Goal: Information Seeking & Learning: Compare options

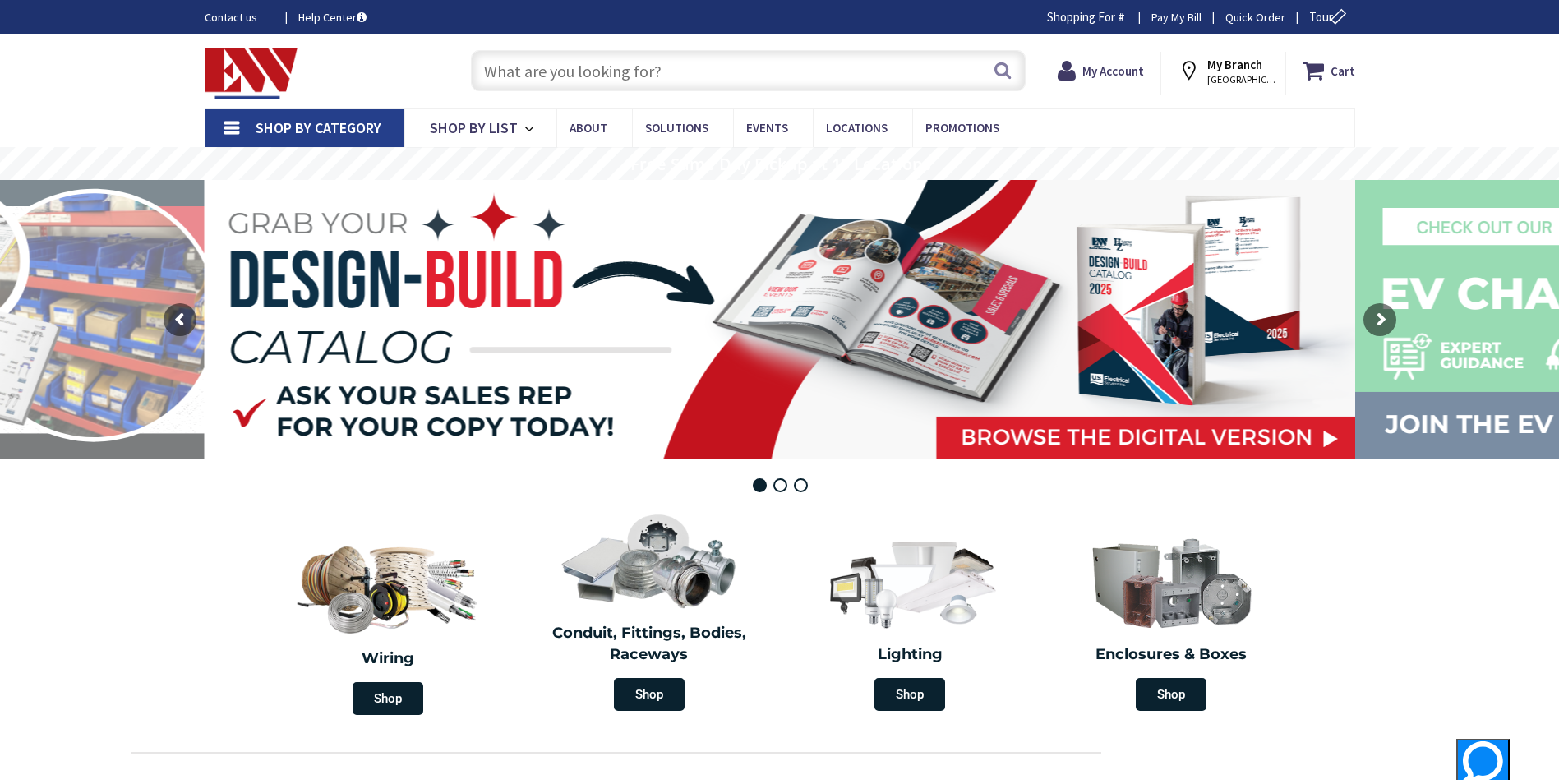
click at [530, 67] on input "text" at bounding box center [748, 70] width 555 height 41
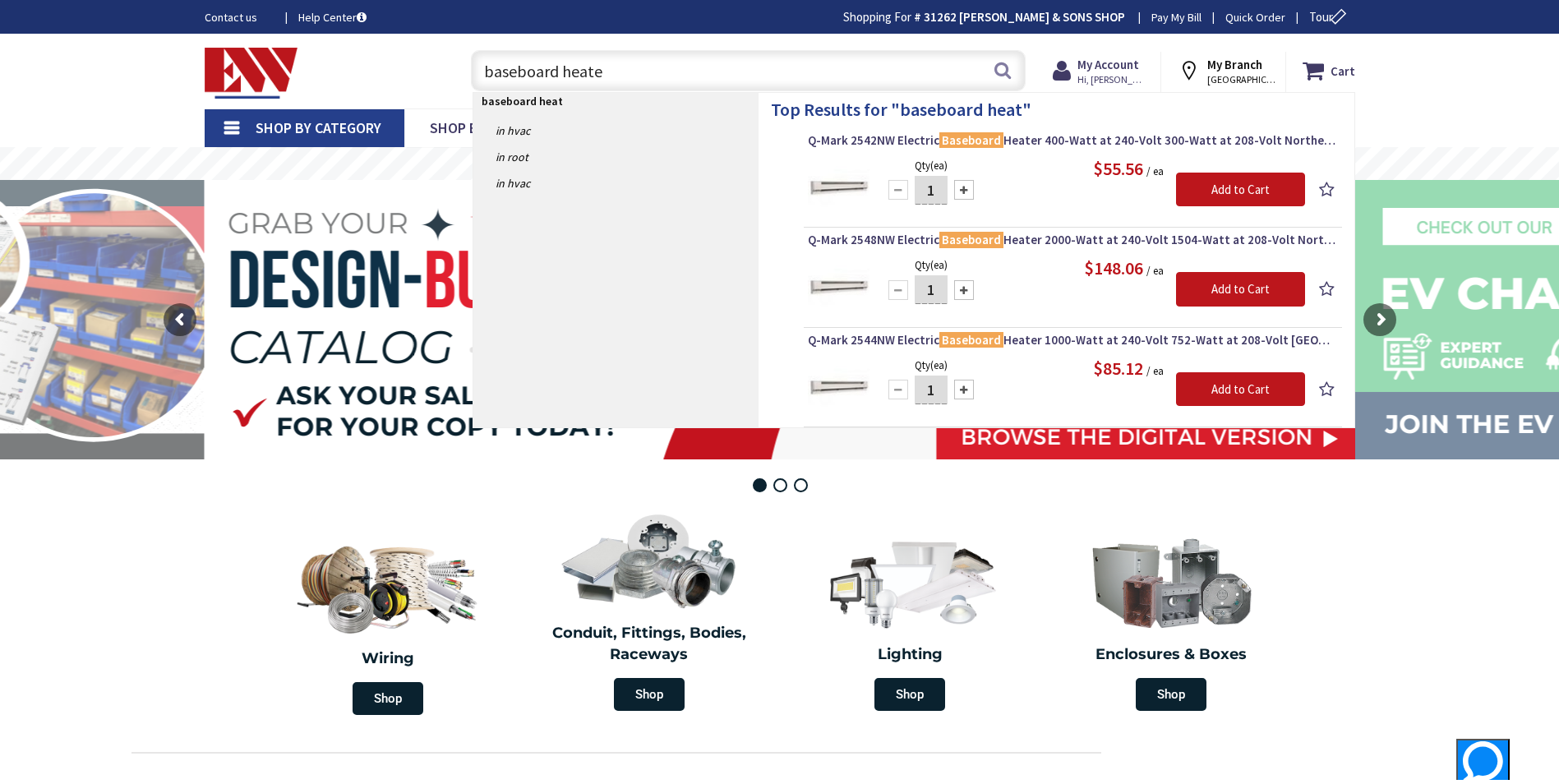
type input "baseboard heater"
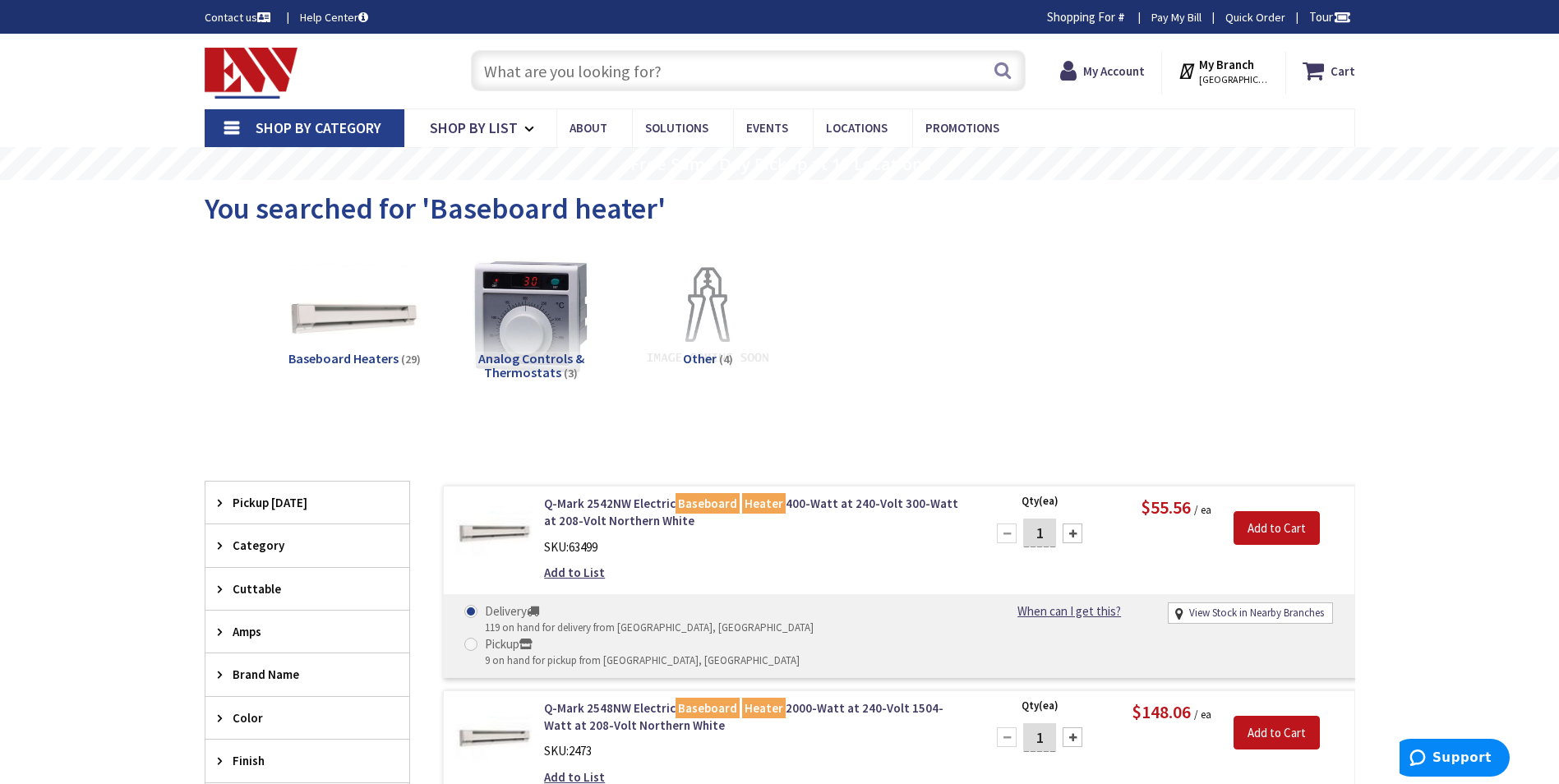
click at [329, 358] on span "Baseboard Heaters" at bounding box center [343, 357] width 110 height 16
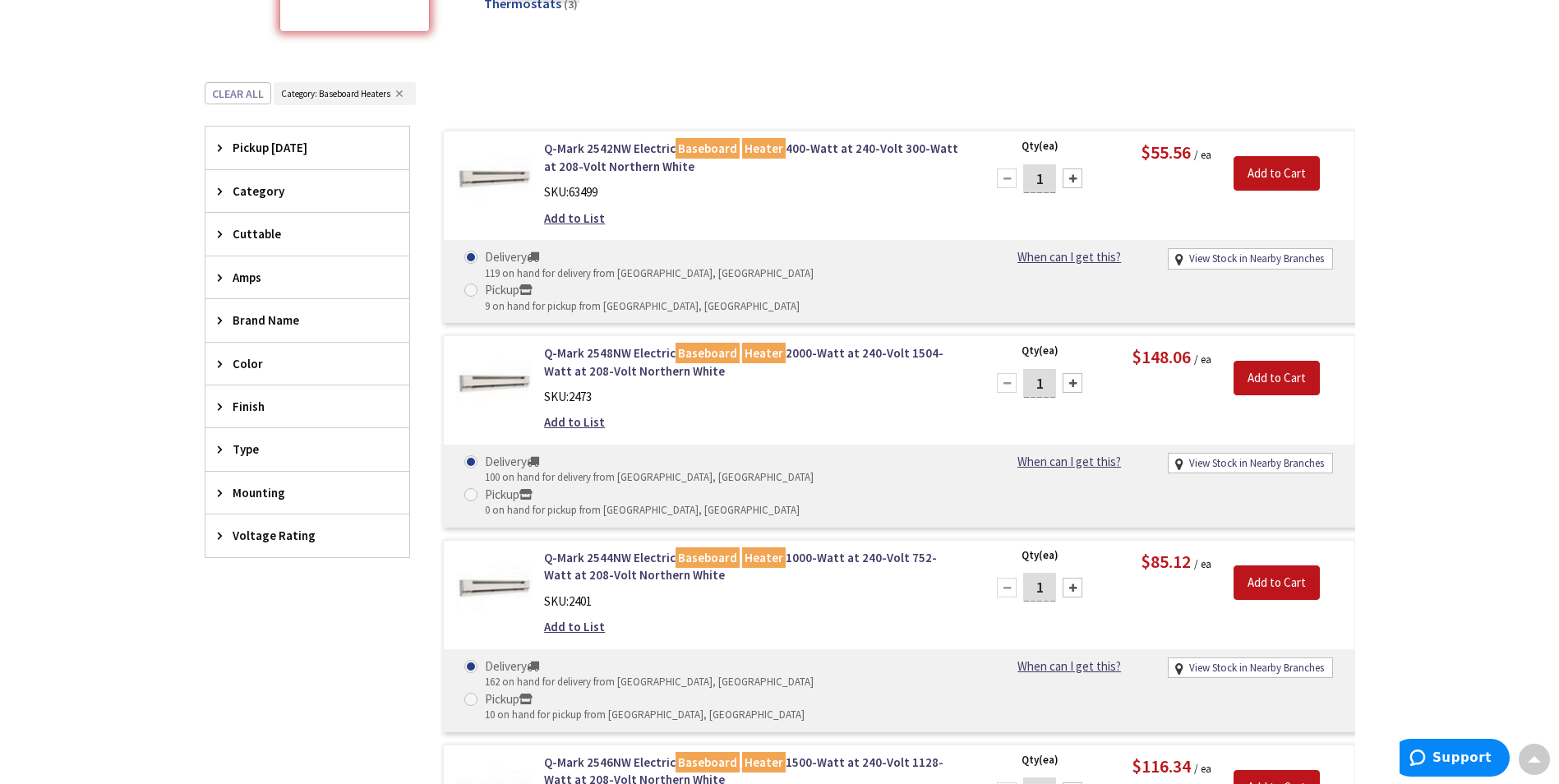
scroll to position [372, 0]
click at [661, 156] on link "Q-Mark 2542NW Electric Baseboard Heater 400-Watt at 240-Volt 300-Watt at 208-Vo…" at bounding box center [753, 158] width 418 height 35
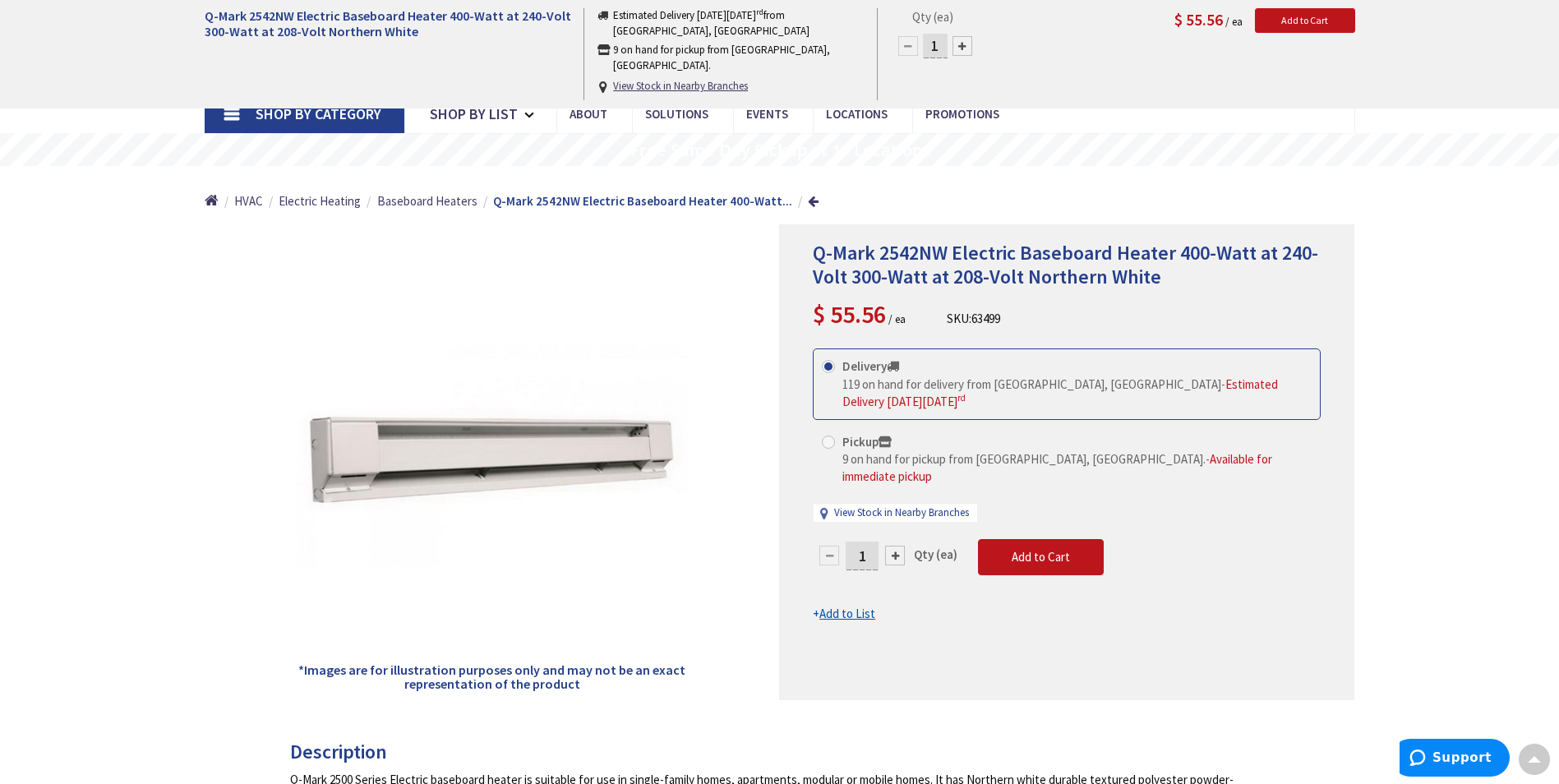
scroll to position [3, 0]
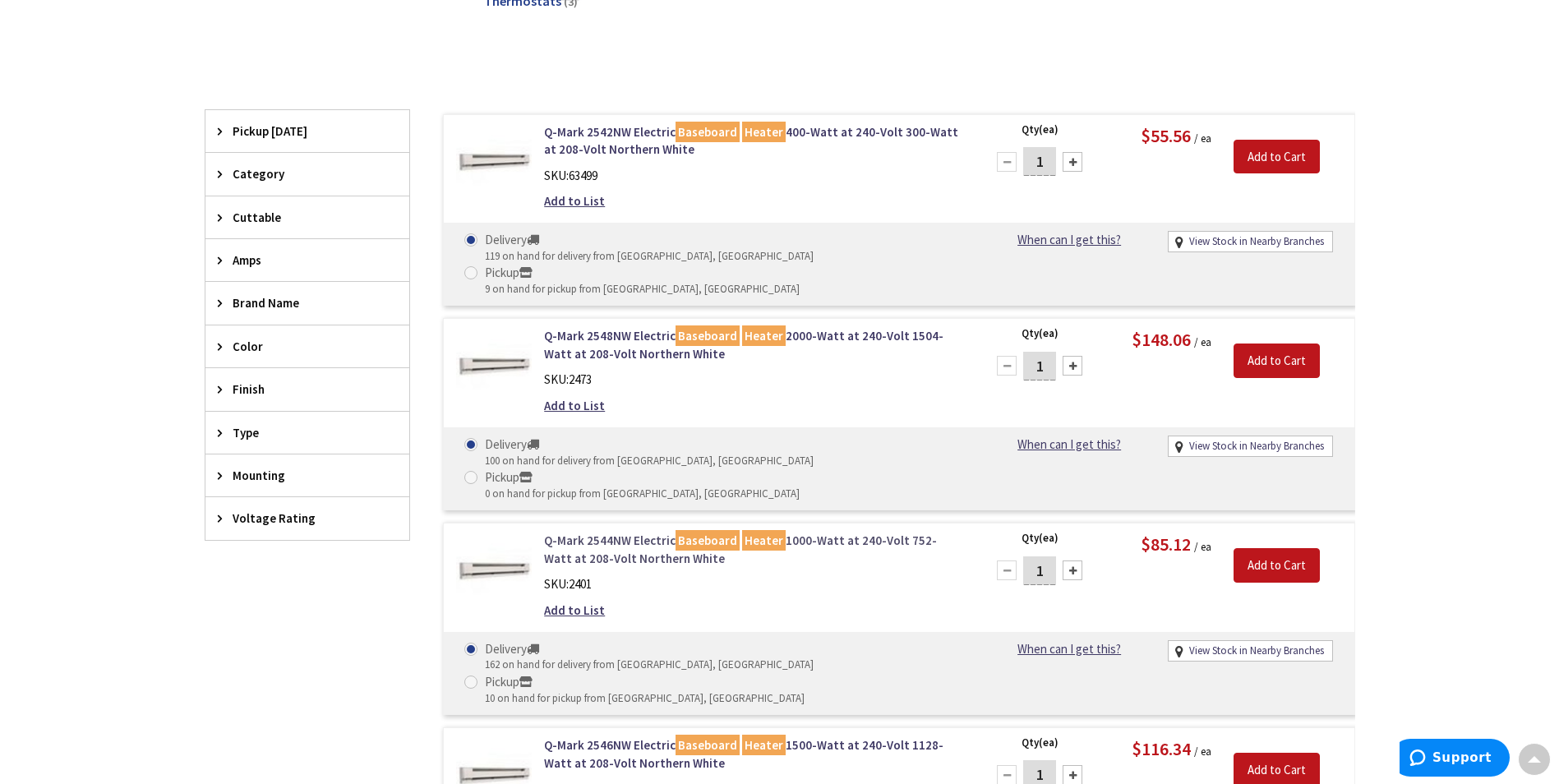
click at [632, 532] on link "Q-Mark 2544NW Electric Baseboard Heater 1000-Watt at 240-Volt 752-Watt at 208-V…" at bounding box center [753, 550] width 418 height 35
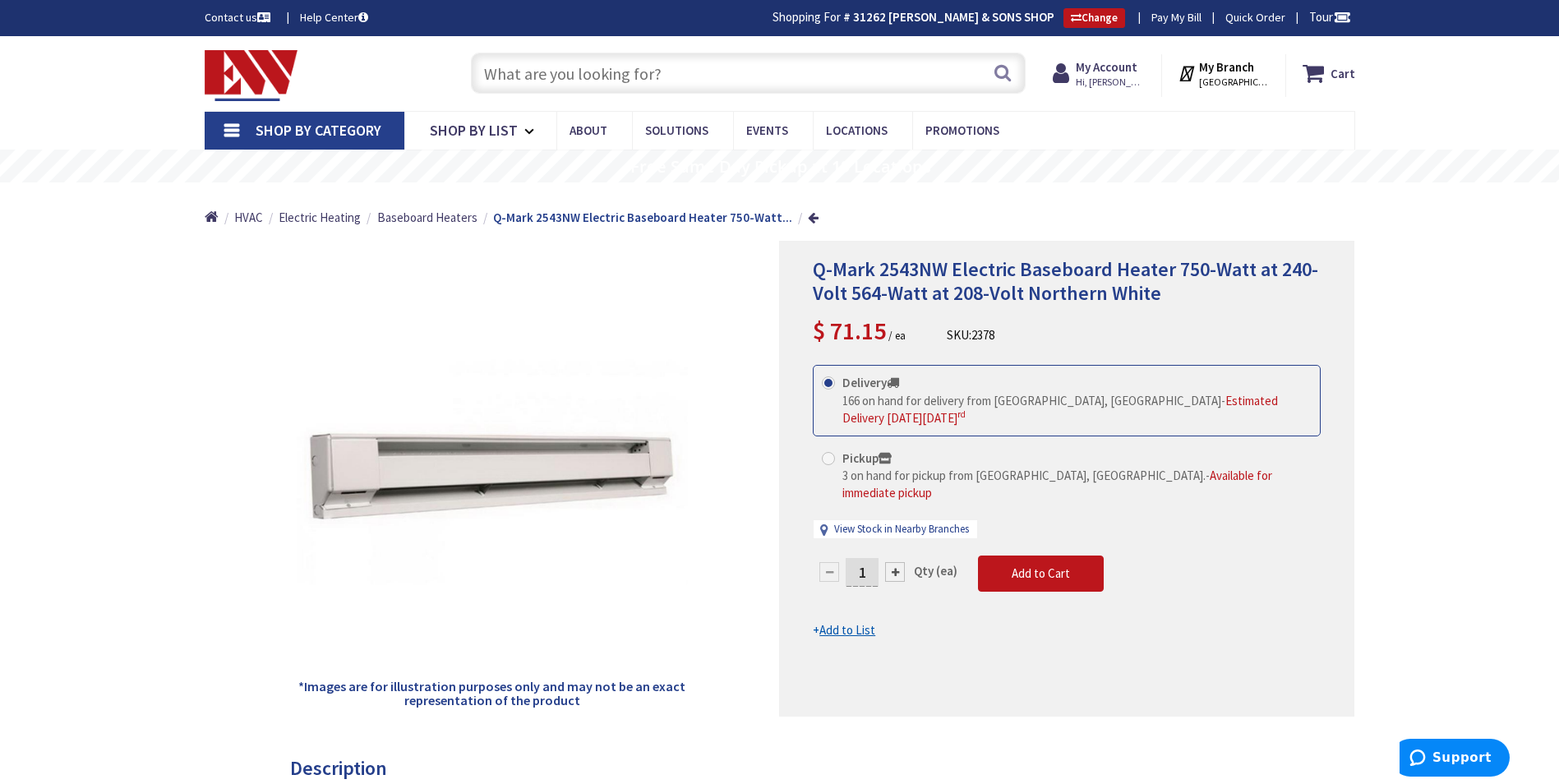
paste input "09831973010"
type input "09831973010"
click at [996, 78] on button "Search" at bounding box center [1002, 72] width 21 height 37
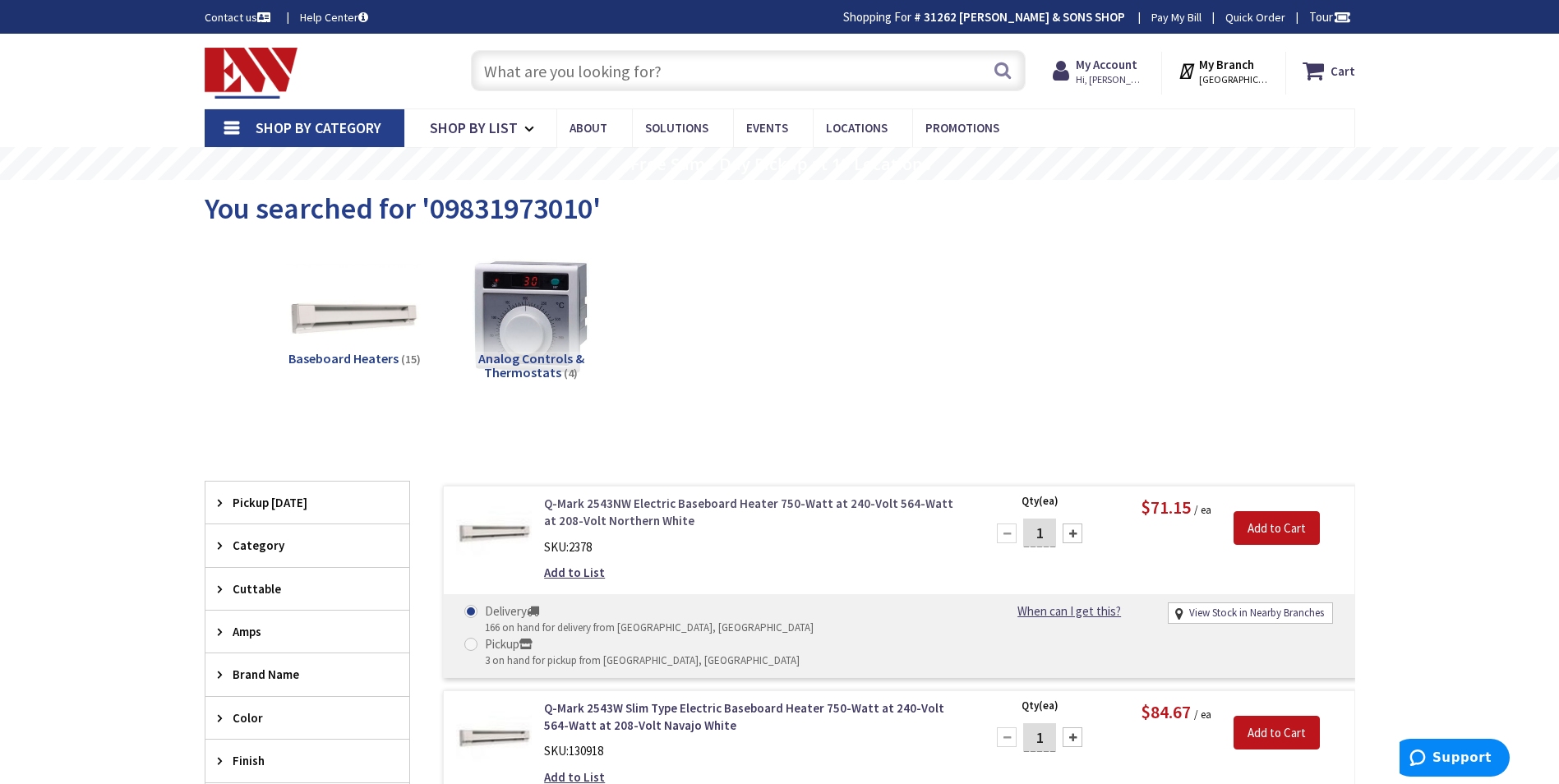
click at [638, 509] on link "Q-Mark 2543NW Electric Baseboard Heater 750-Watt at 240-Volt 564-Watt at 208-Vo…" at bounding box center [753, 513] width 418 height 35
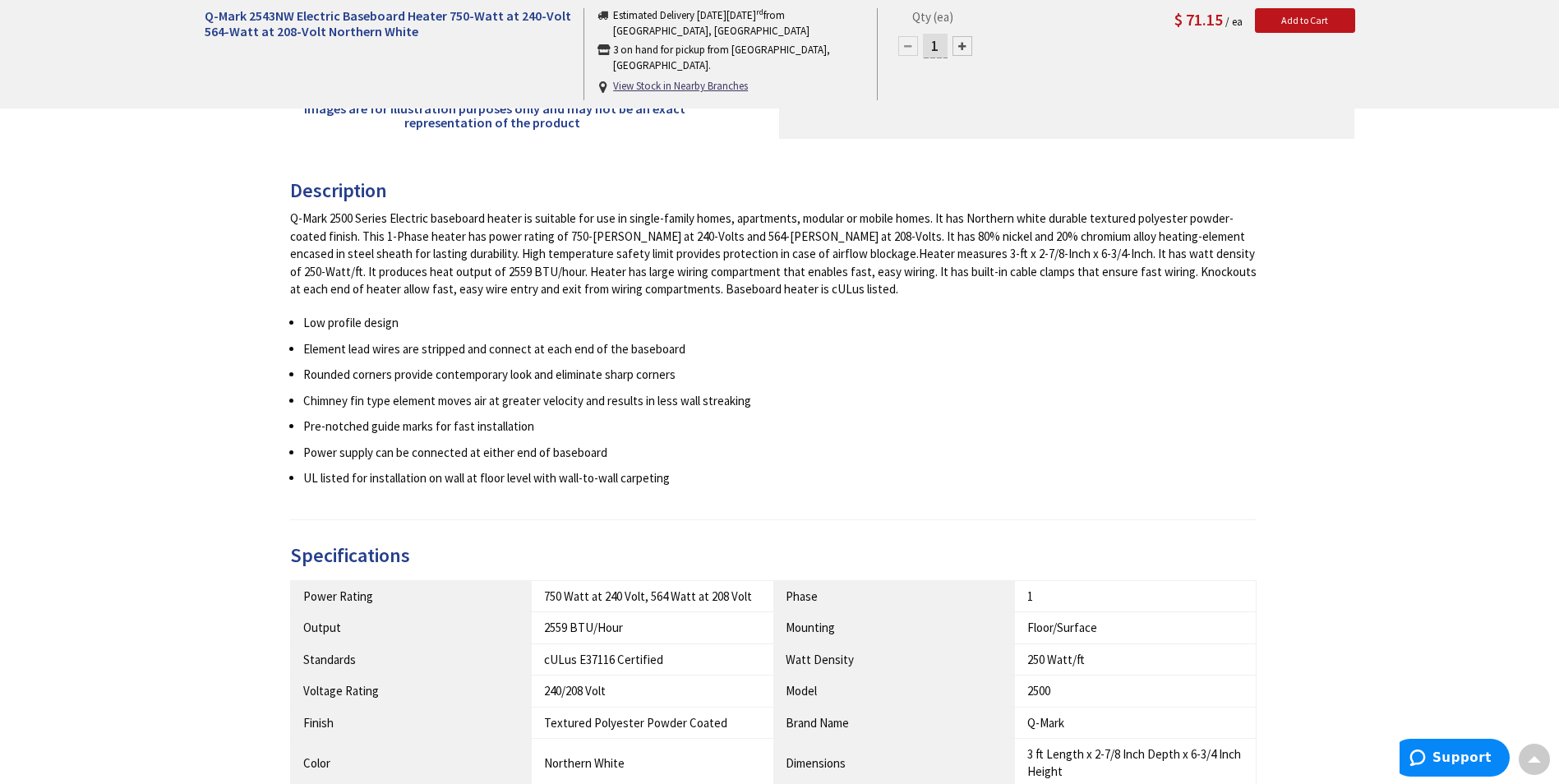
scroll to position [904, 0]
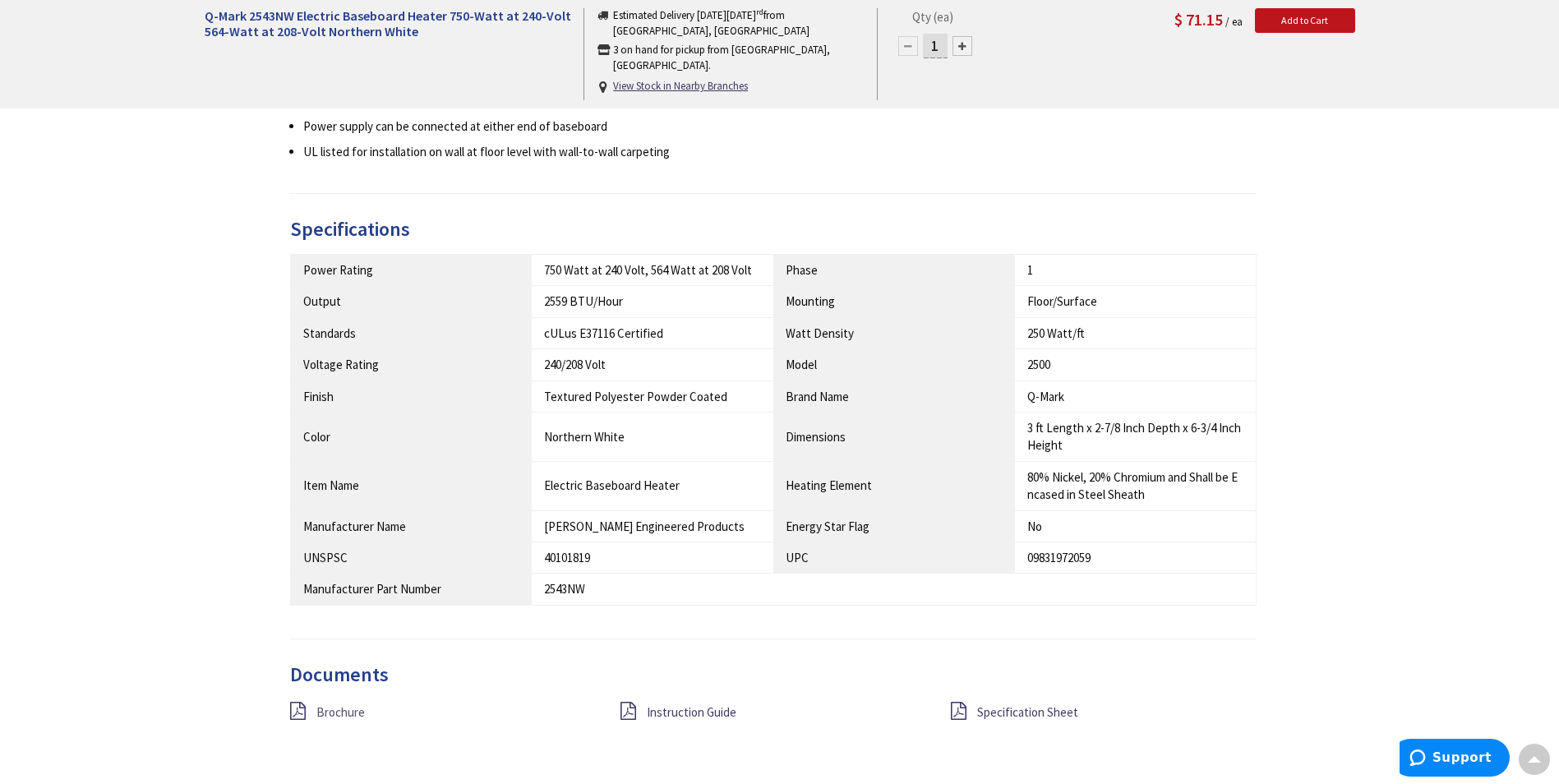
click at [355, 715] on span "Brochure" at bounding box center [341, 712] width 49 height 16
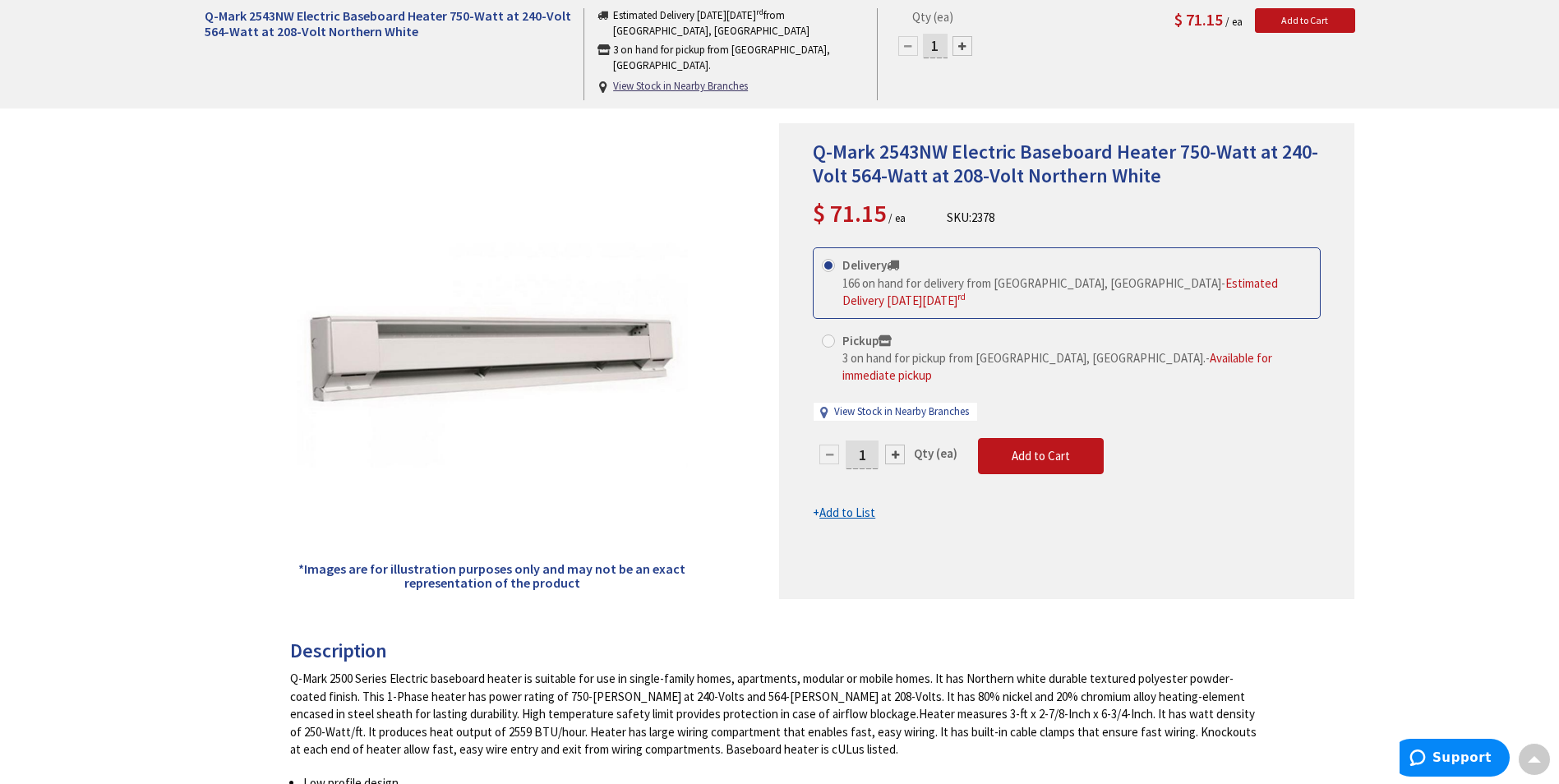
scroll to position [0, 0]
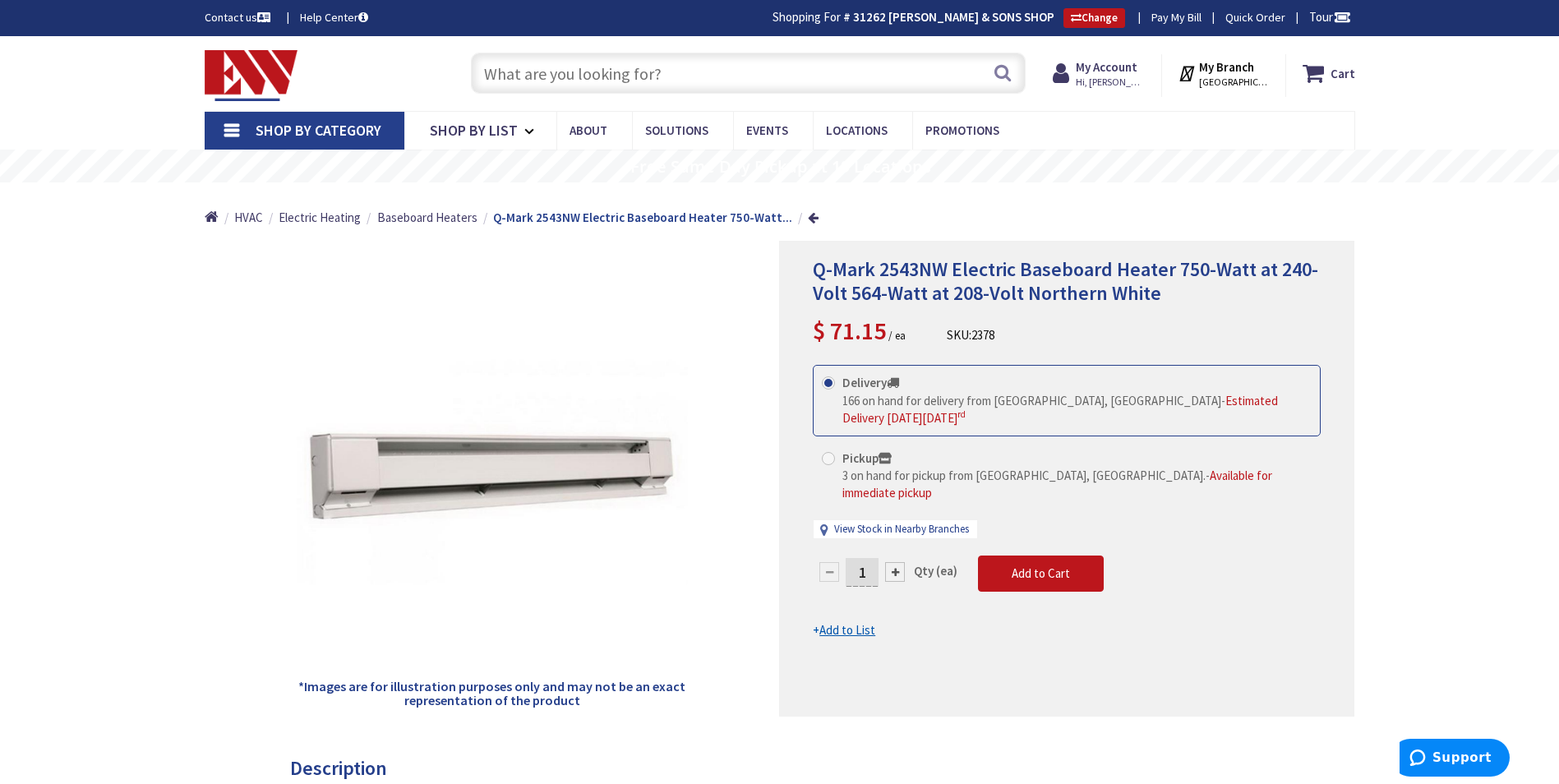
paste input "TA1AW"
type input "TA1AW"
click at [1011, 66] on button "Search" at bounding box center [1002, 72] width 21 height 37
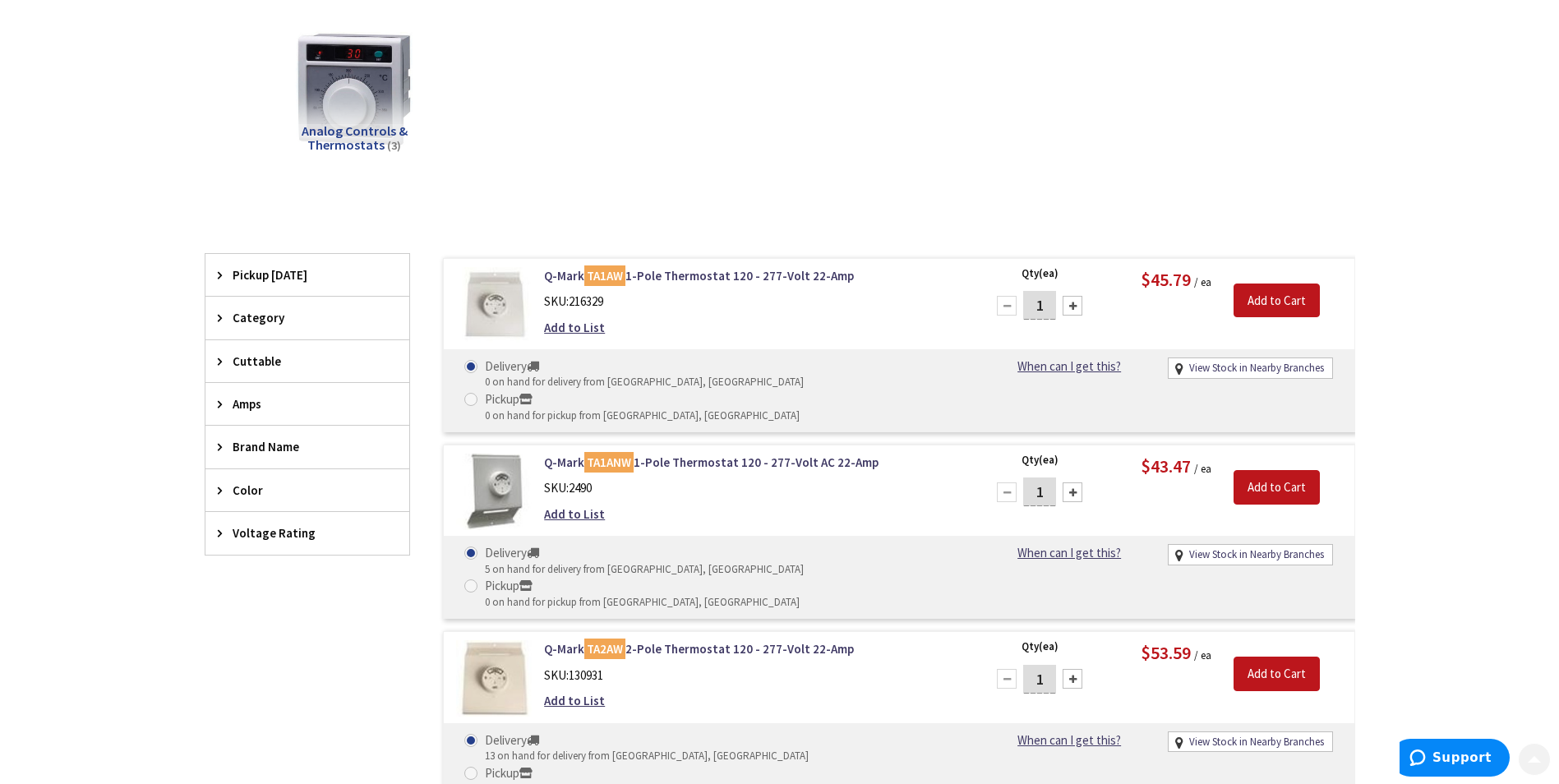
scroll to position [246, 0]
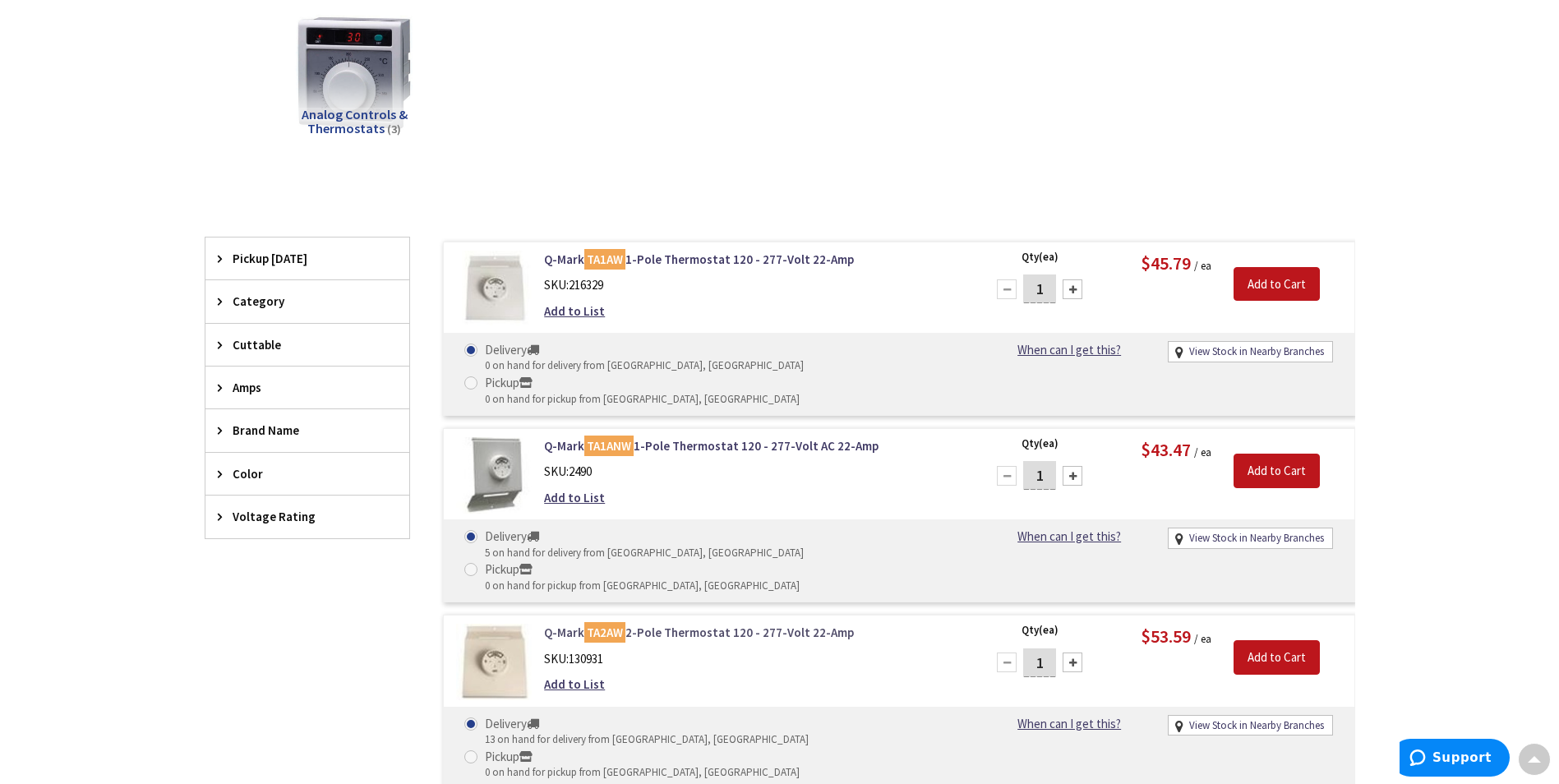
click at [679, 624] on link "Q-Mark TA2AW 2-Pole Thermostat 120 - 277-Volt 22-Amp" at bounding box center [753, 632] width 418 height 17
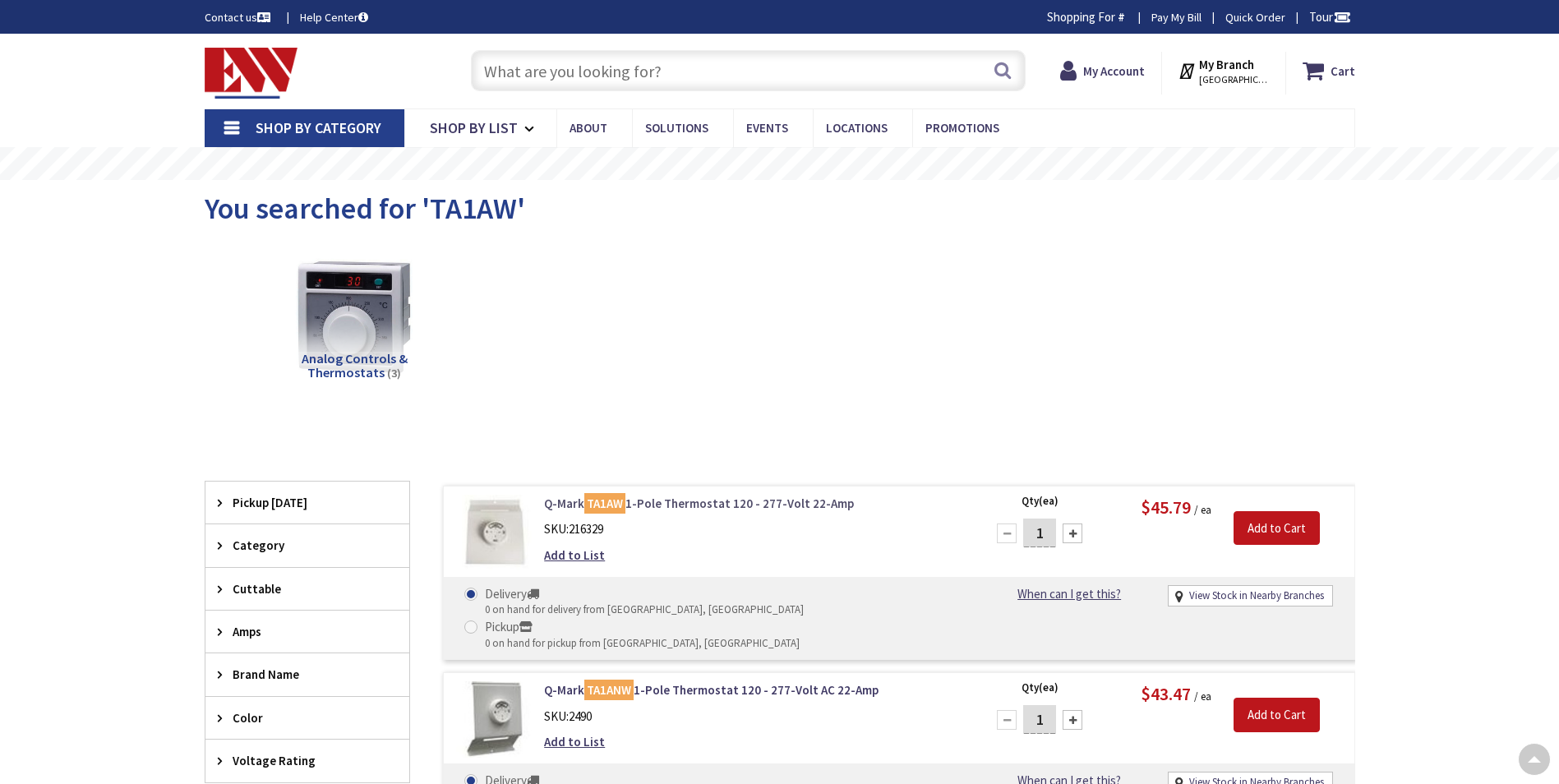
click at [567, 495] on link "Q-Mark TA1AW 1-Pole Thermostat 120 - 277-Volt 22-Amp" at bounding box center [753, 503] width 418 height 17
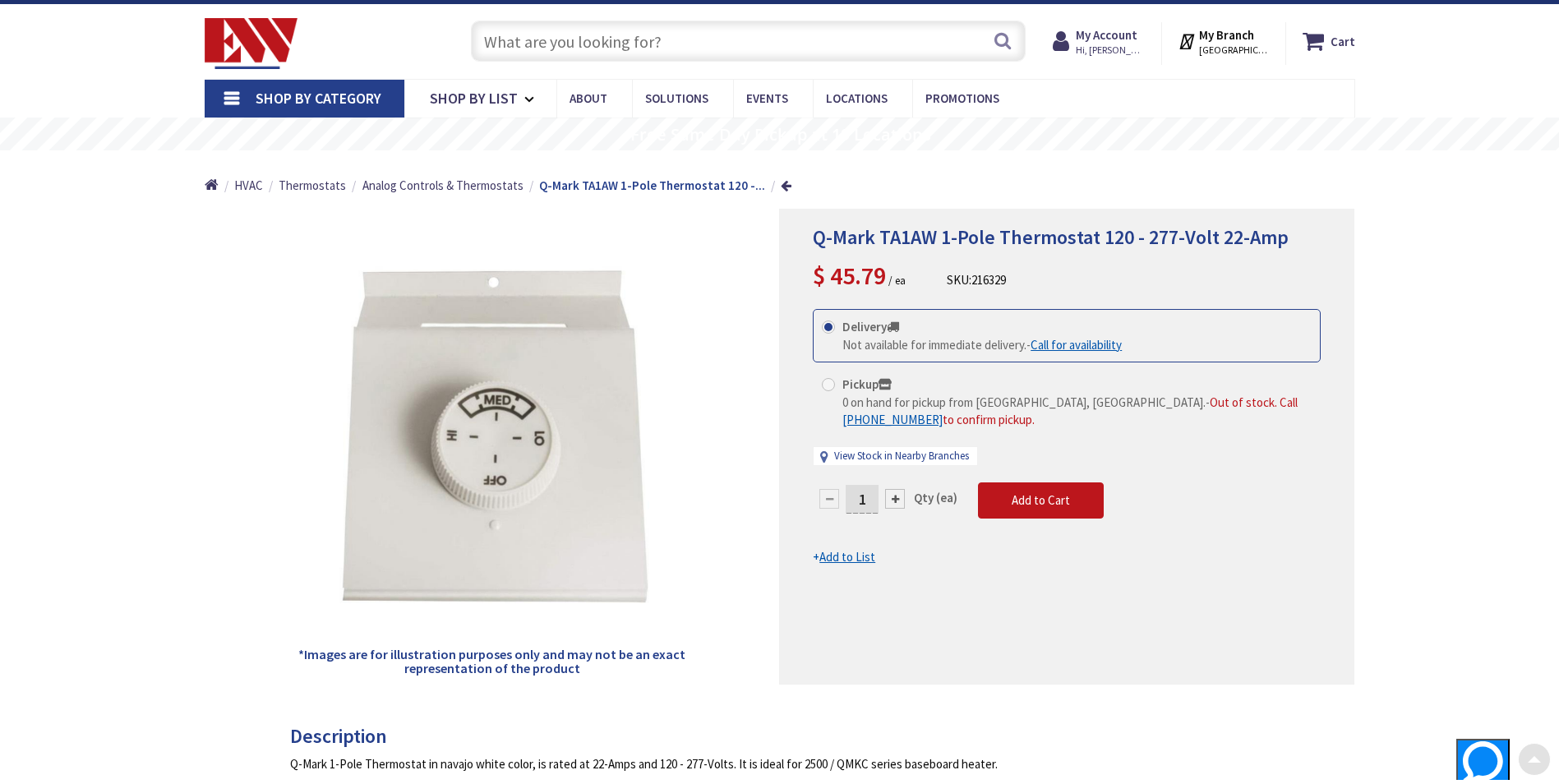
scroll to position [3, 0]
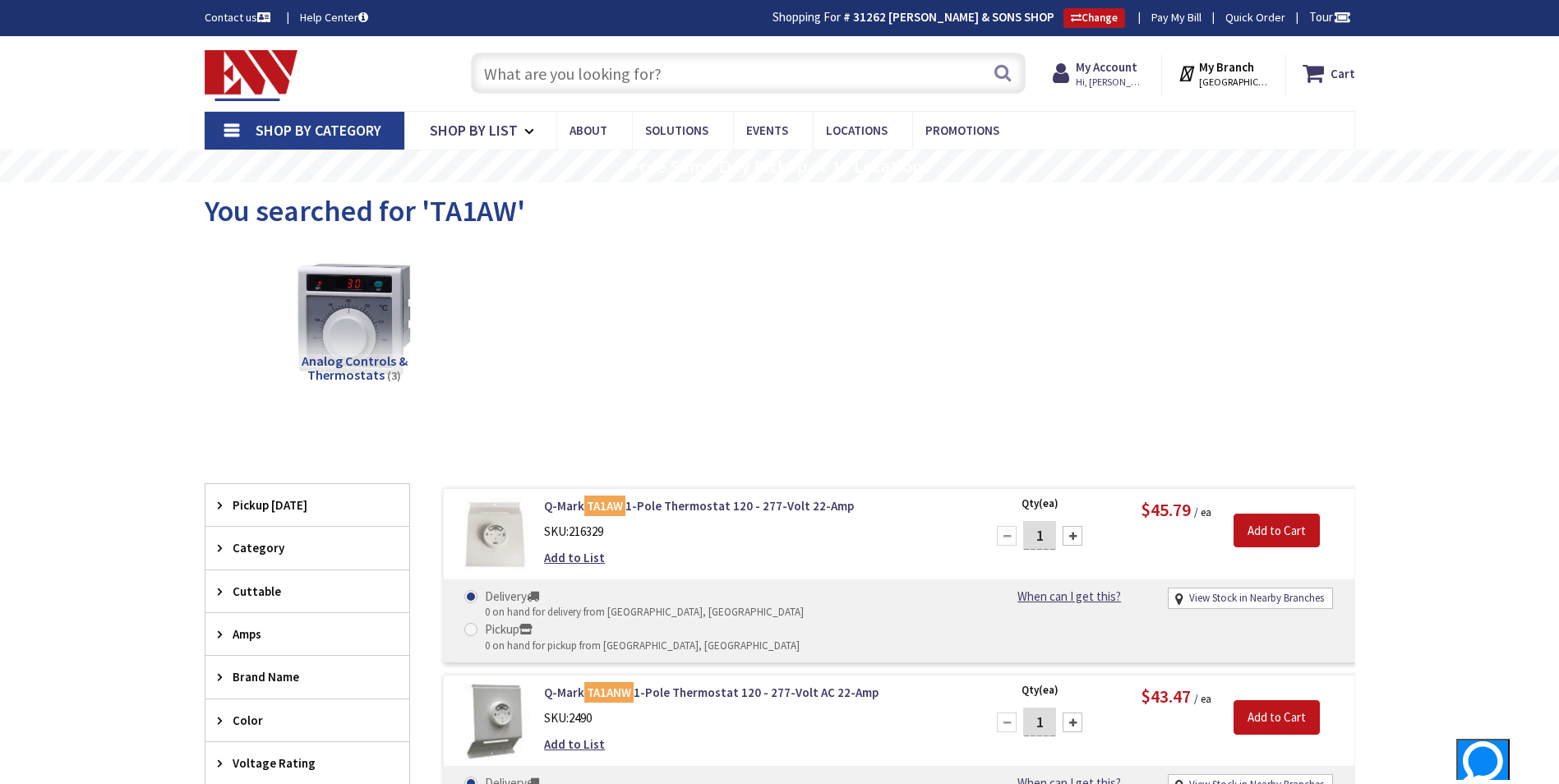
paste input "2543W"
type input "2543W"
click at [1008, 73] on button "Search" at bounding box center [1002, 72] width 21 height 37
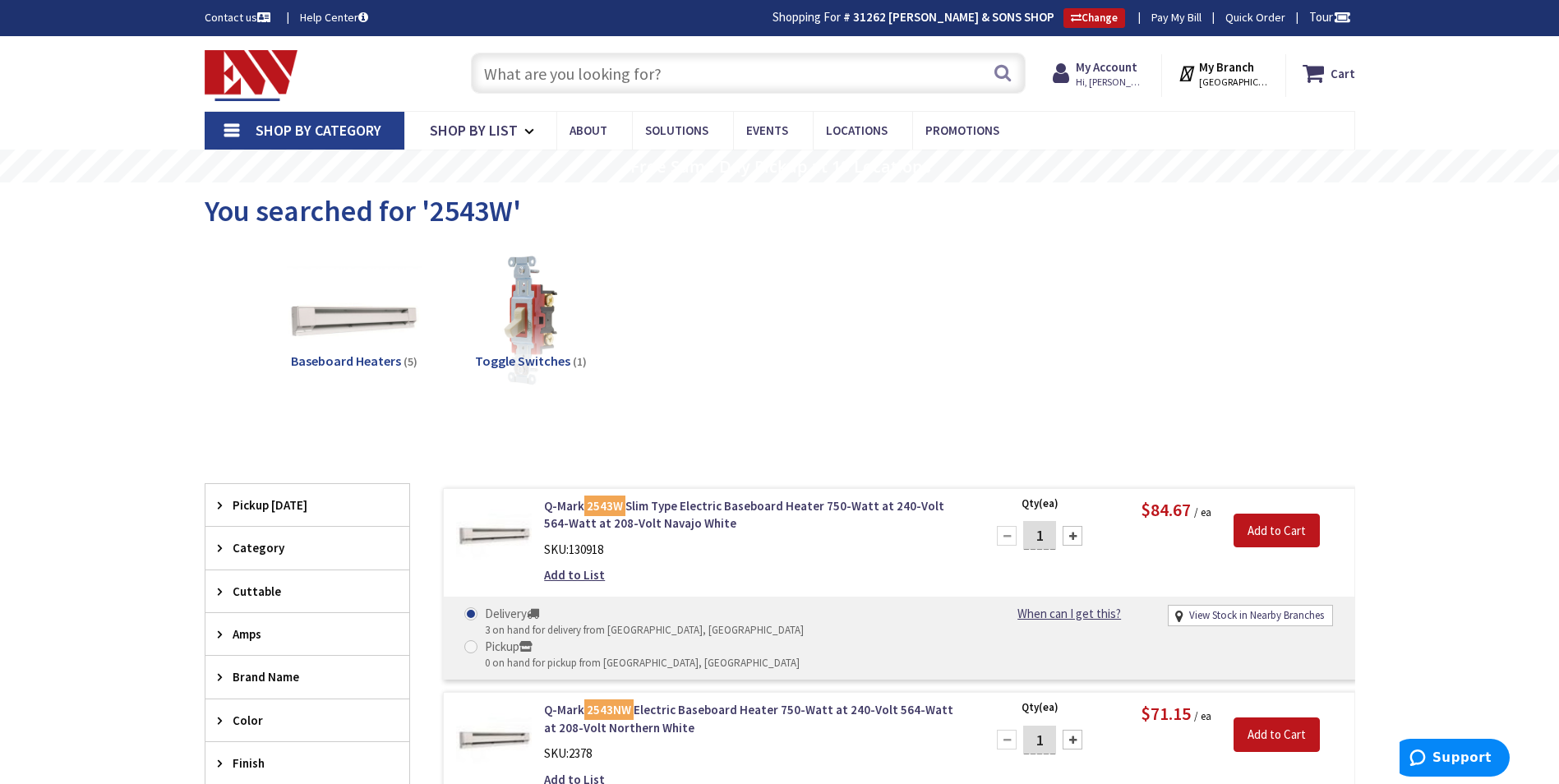
paste input "2544W"
type input "2544W"
click at [1008, 71] on button "Search" at bounding box center [1002, 72] width 21 height 37
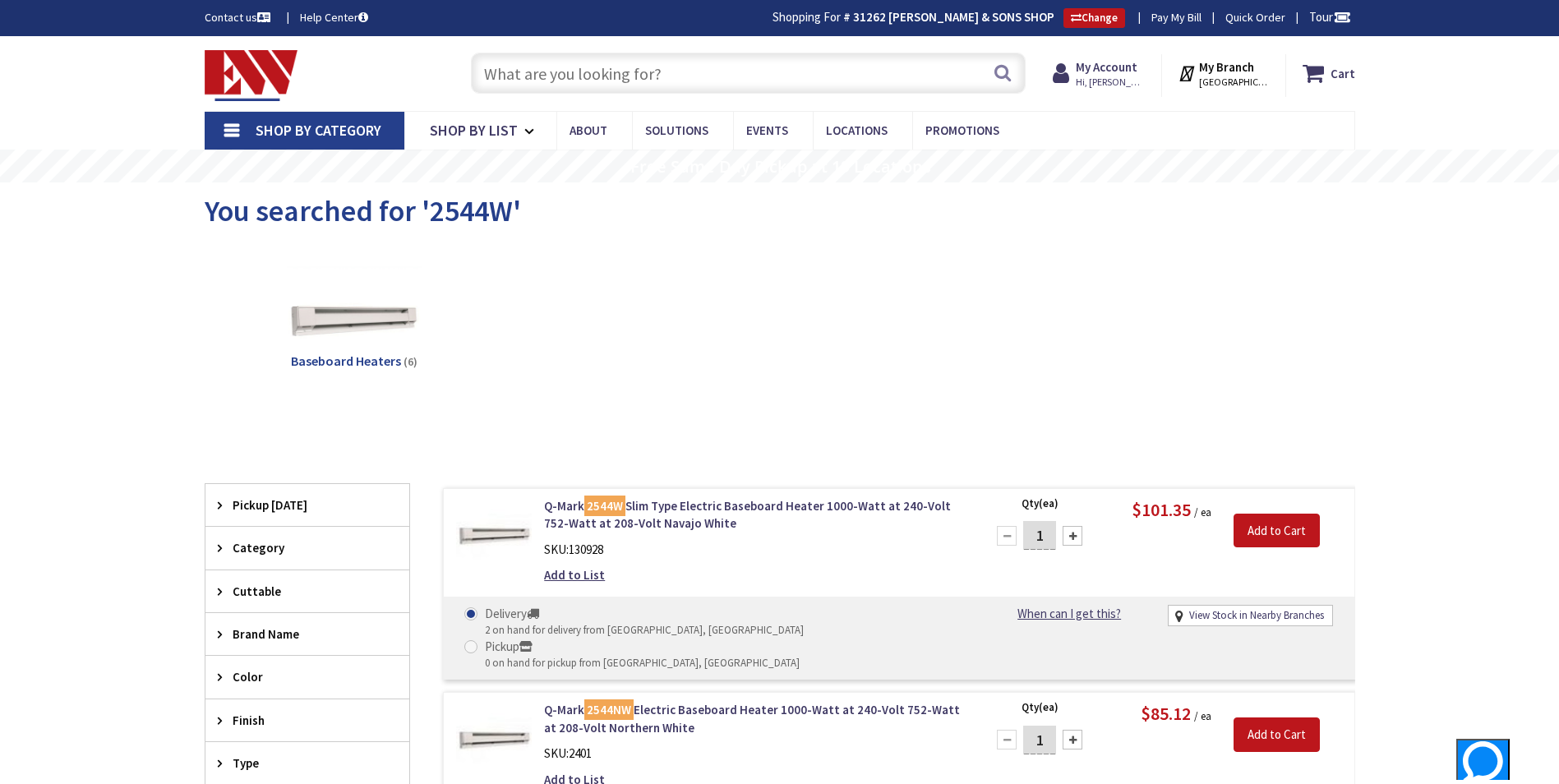
click at [793, 77] on input "text" at bounding box center [748, 72] width 555 height 41
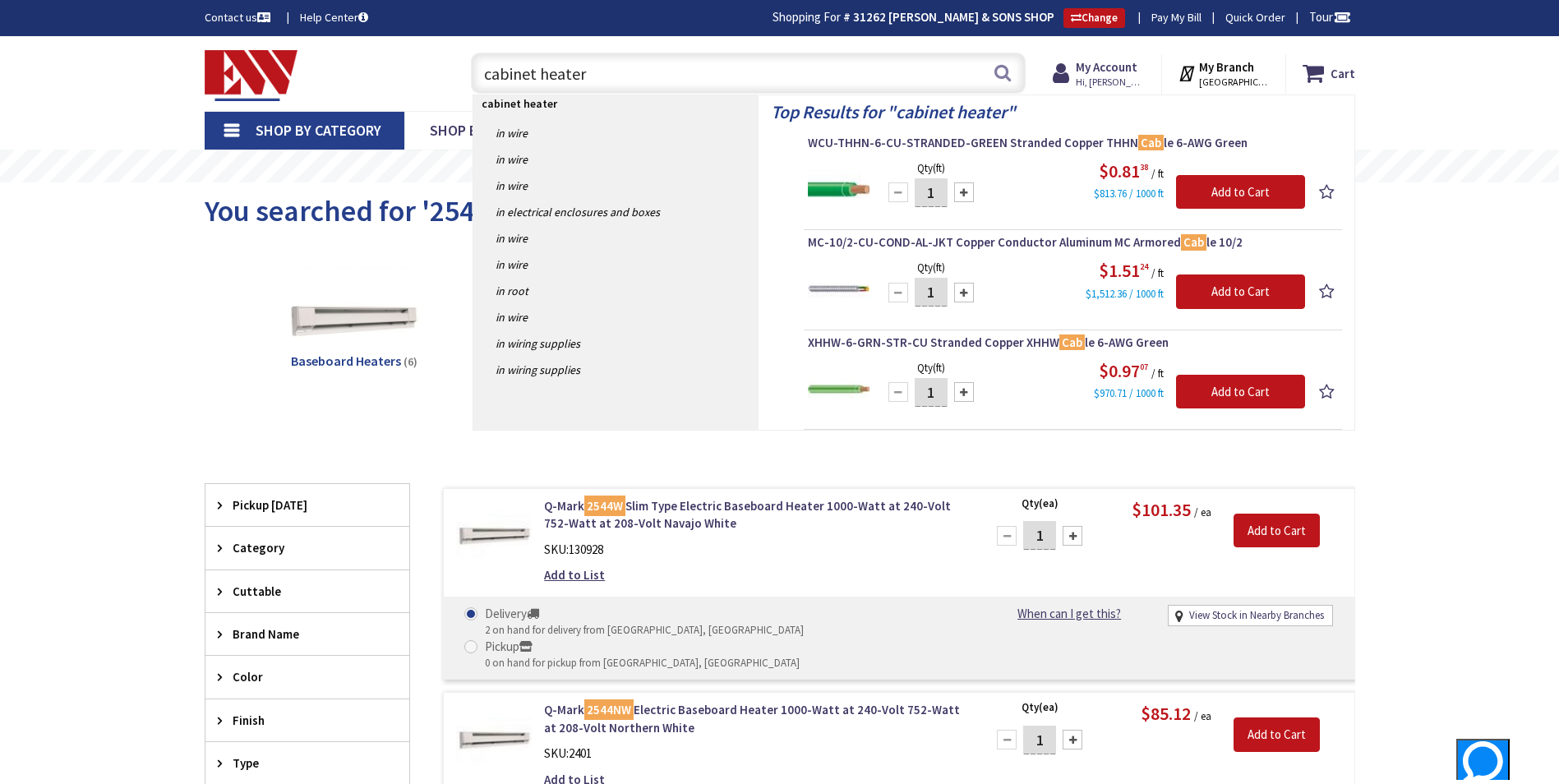
type input "cabinet heaters"
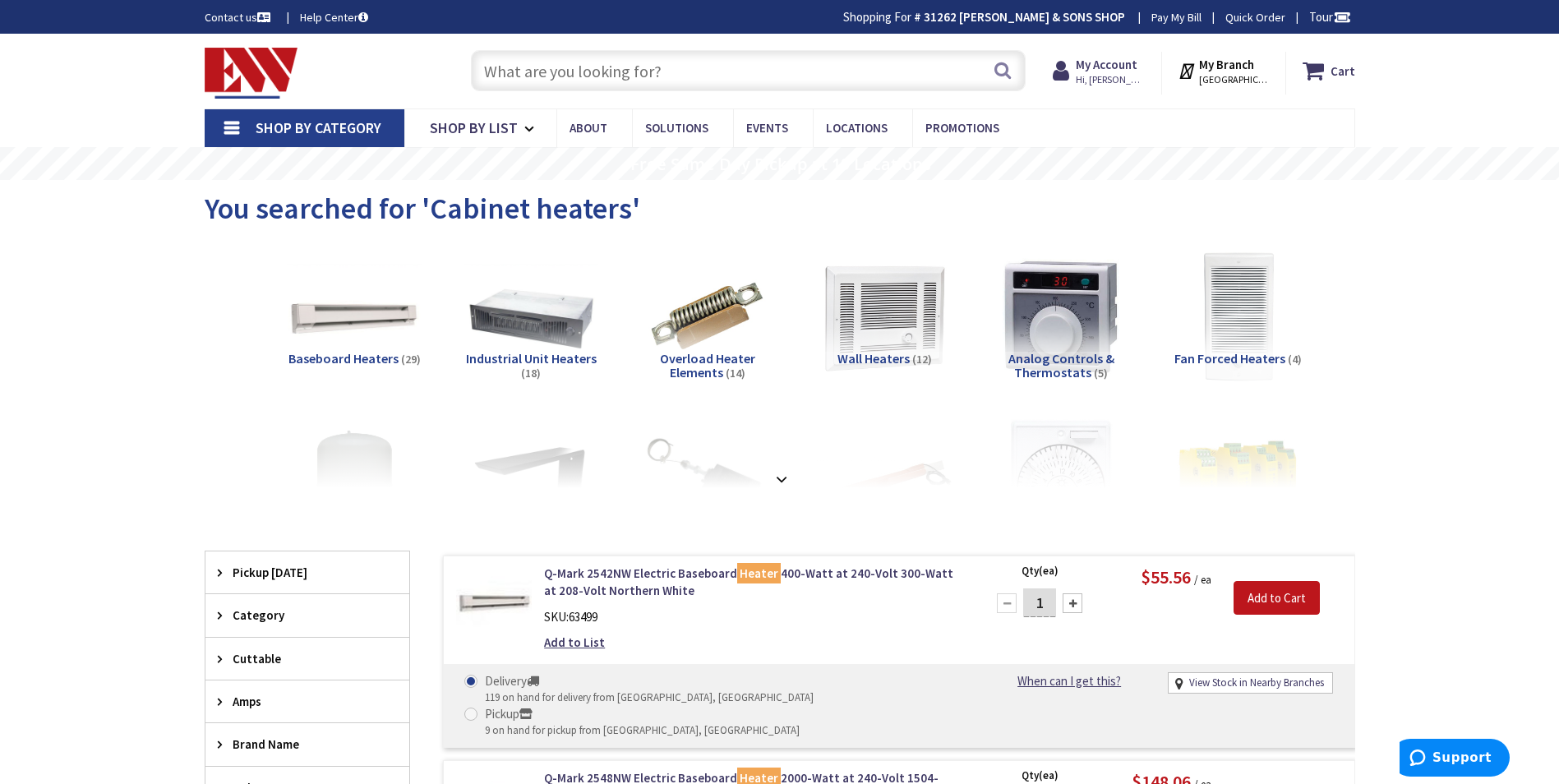
click at [1239, 361] on span "Fan Forced Heaters" at bounding box center [1230, 357] width 111 height 16
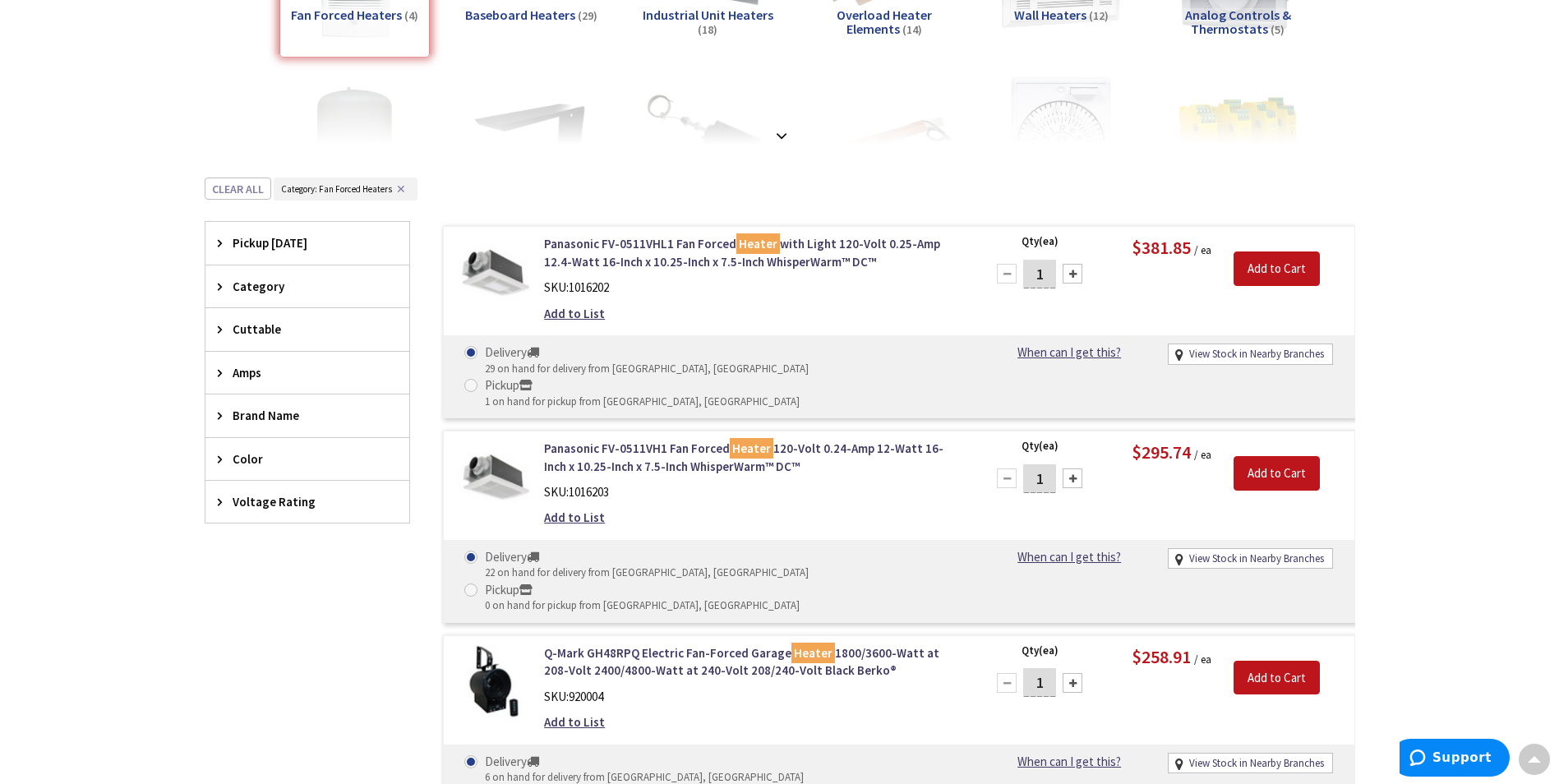
scroll to position [605, 0]
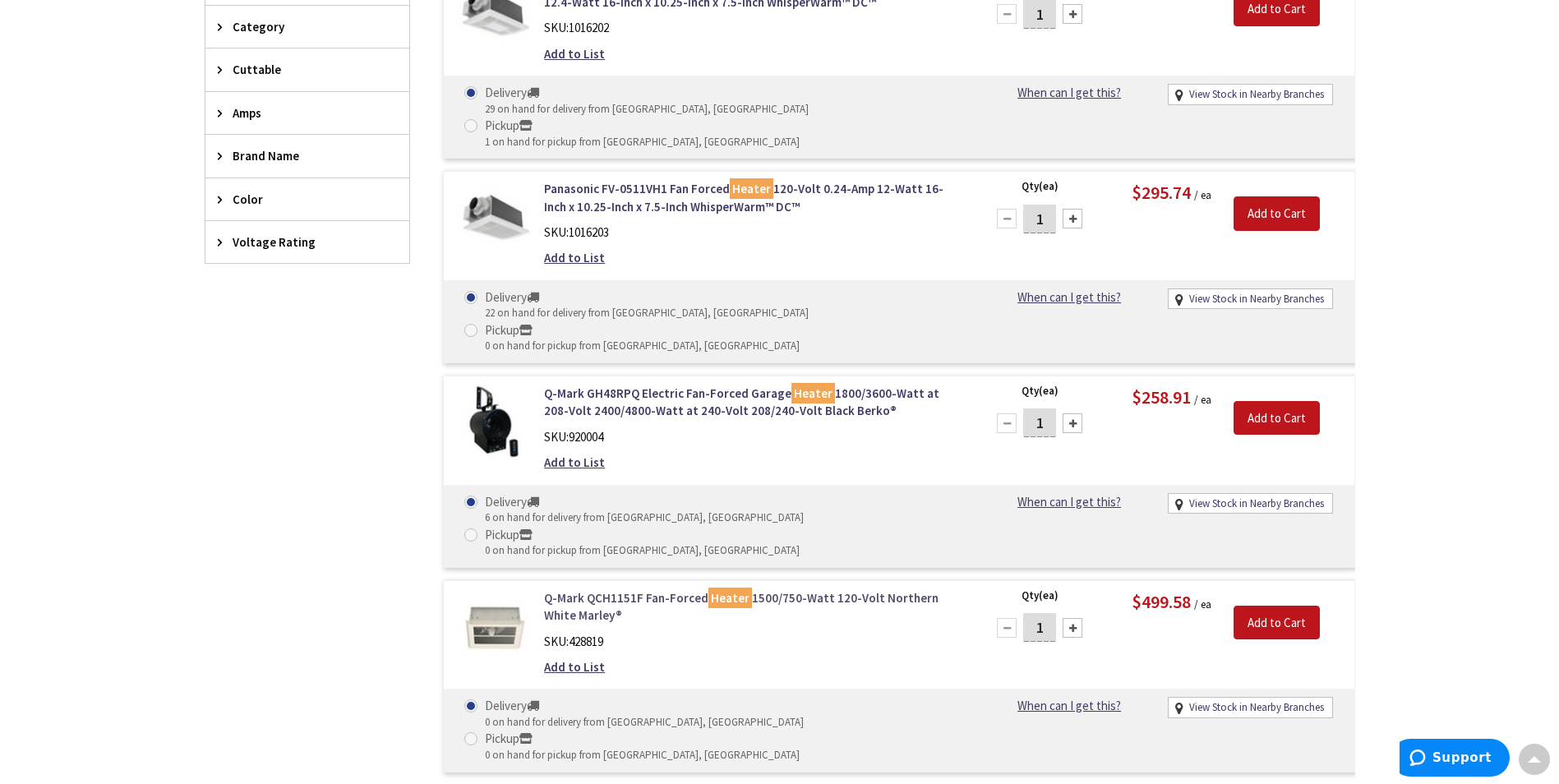
click at [655, 589] on link "Q-Mark QCH1151F Fan-Forced Heater 1500/750-Watt 120-Volt Northern White Marley®" at bounding box center [753, 607] width 418 height 35
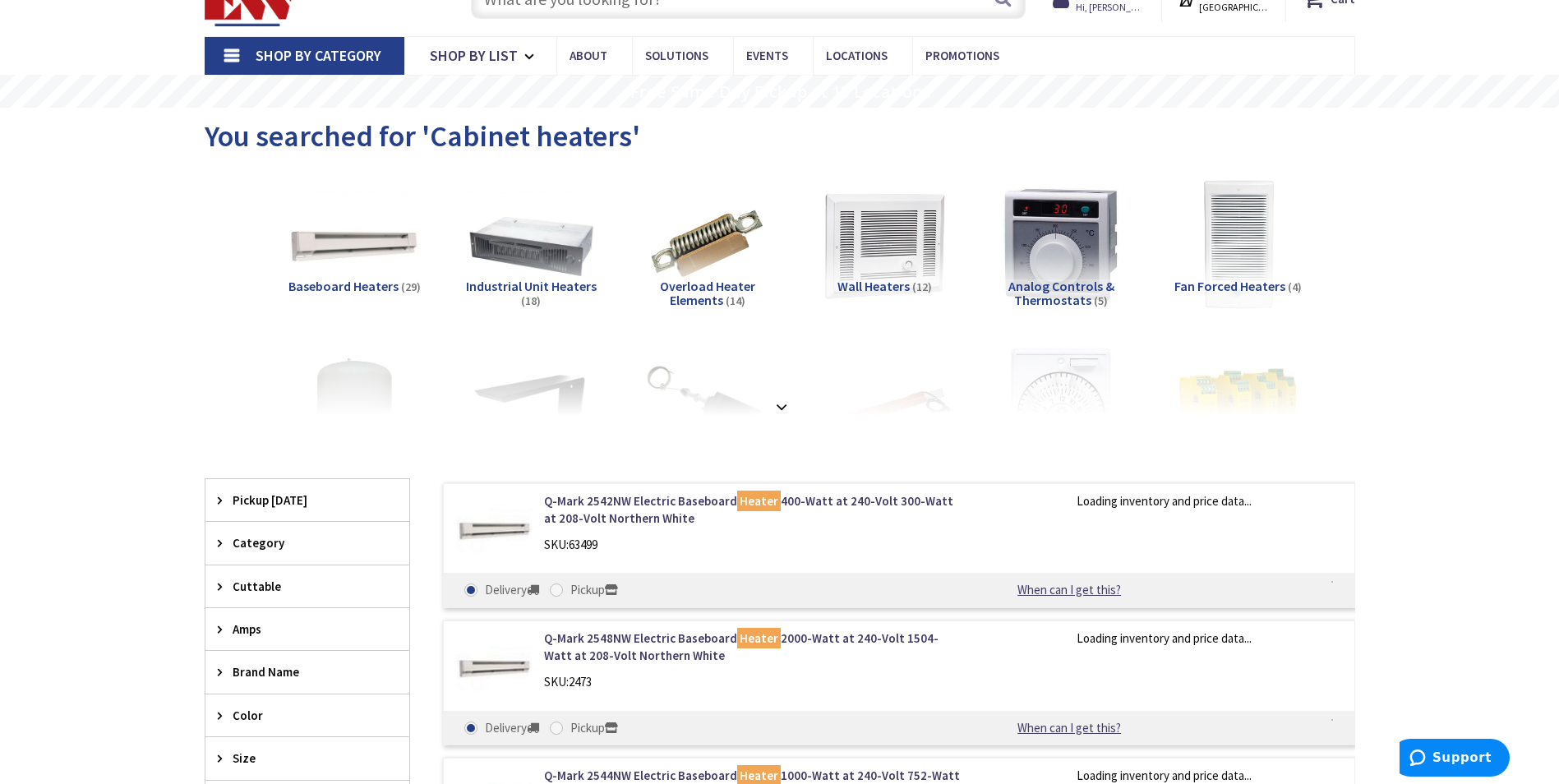
click at [857, 277] on span "Wall Heaters" at bounding box center [874, 285] width 73 height 16
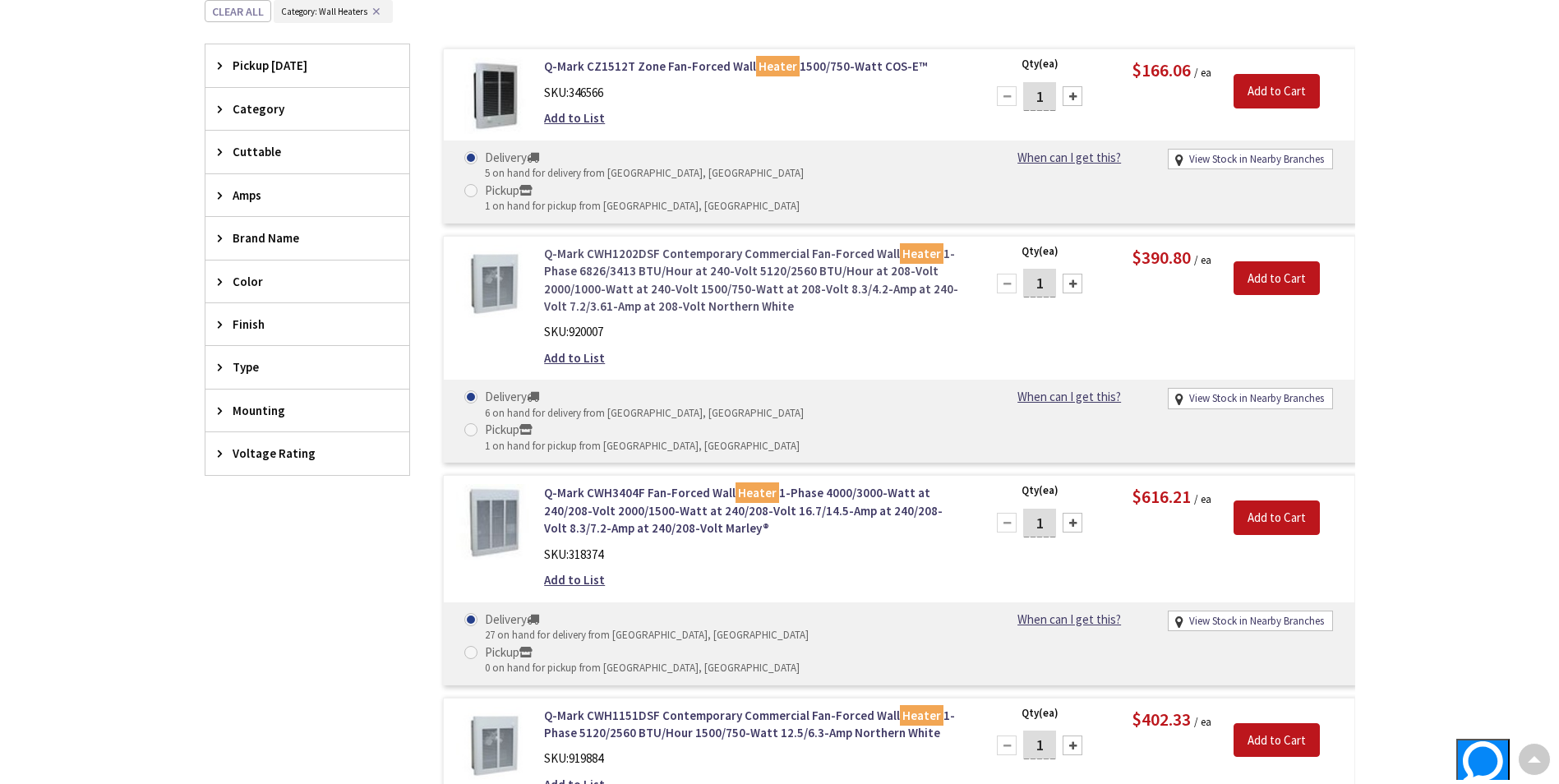
click at [673, 259] on link "Q-Mark CWH1202DSF Contemporary Commercial Fan-Forced Wall Heater 1-Phase 6826/3…" at bounding box center [753, 280] width 418 height 71
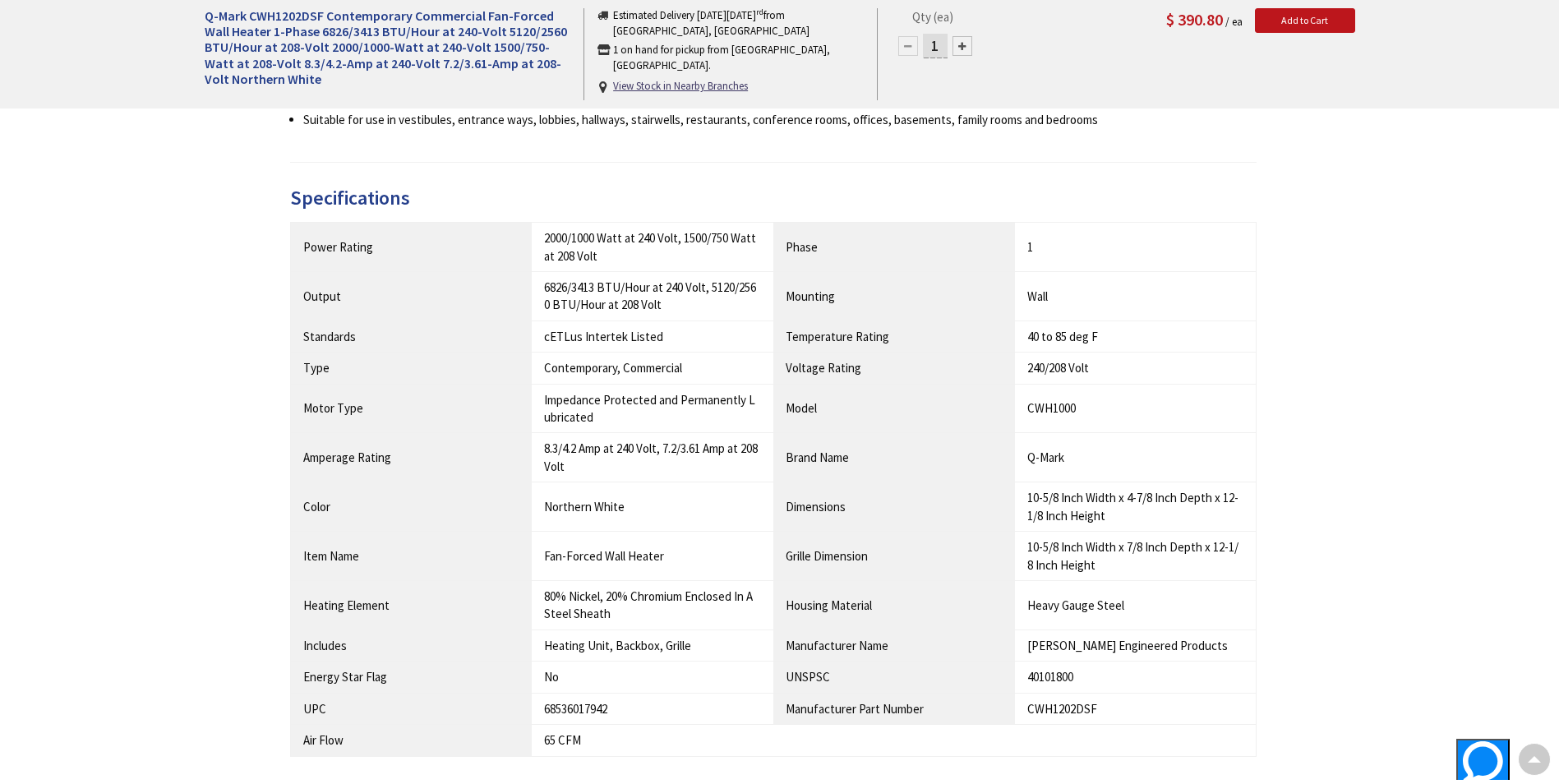
scroll to position [1152, 0]
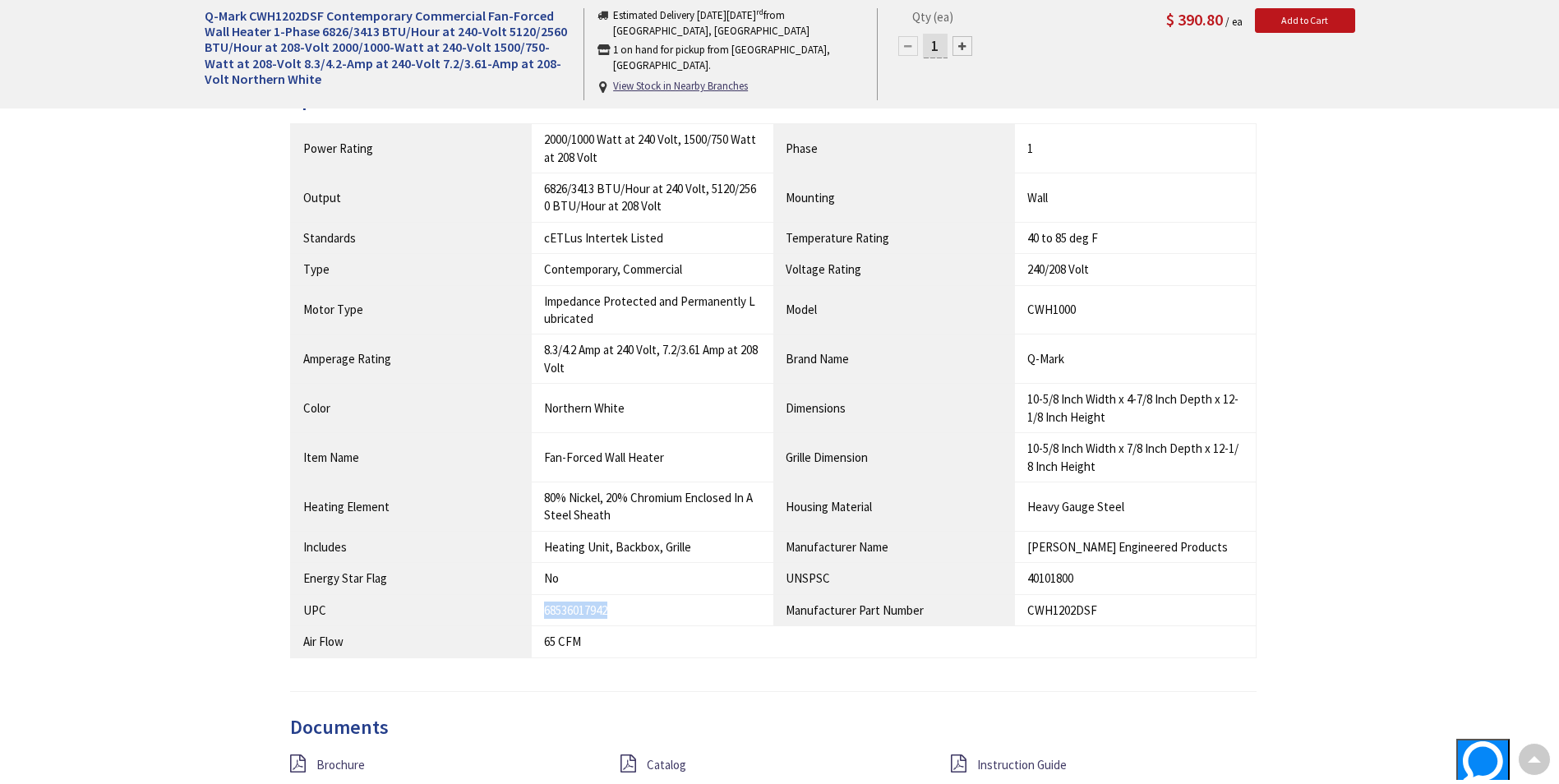
drag, startPoint x: 627, startPoint y: 611, endPoint x: 546, endPoint y: 610, distance: 81.0
click at [546, 610] on div "68536017942" at bounding box center [652, 609] width 217 height 17
drag, startPoint x: 546, startPoint y: 610, endPoint x: 558, endPoint y: 607, distance: 12.4
copy div "68536017942"
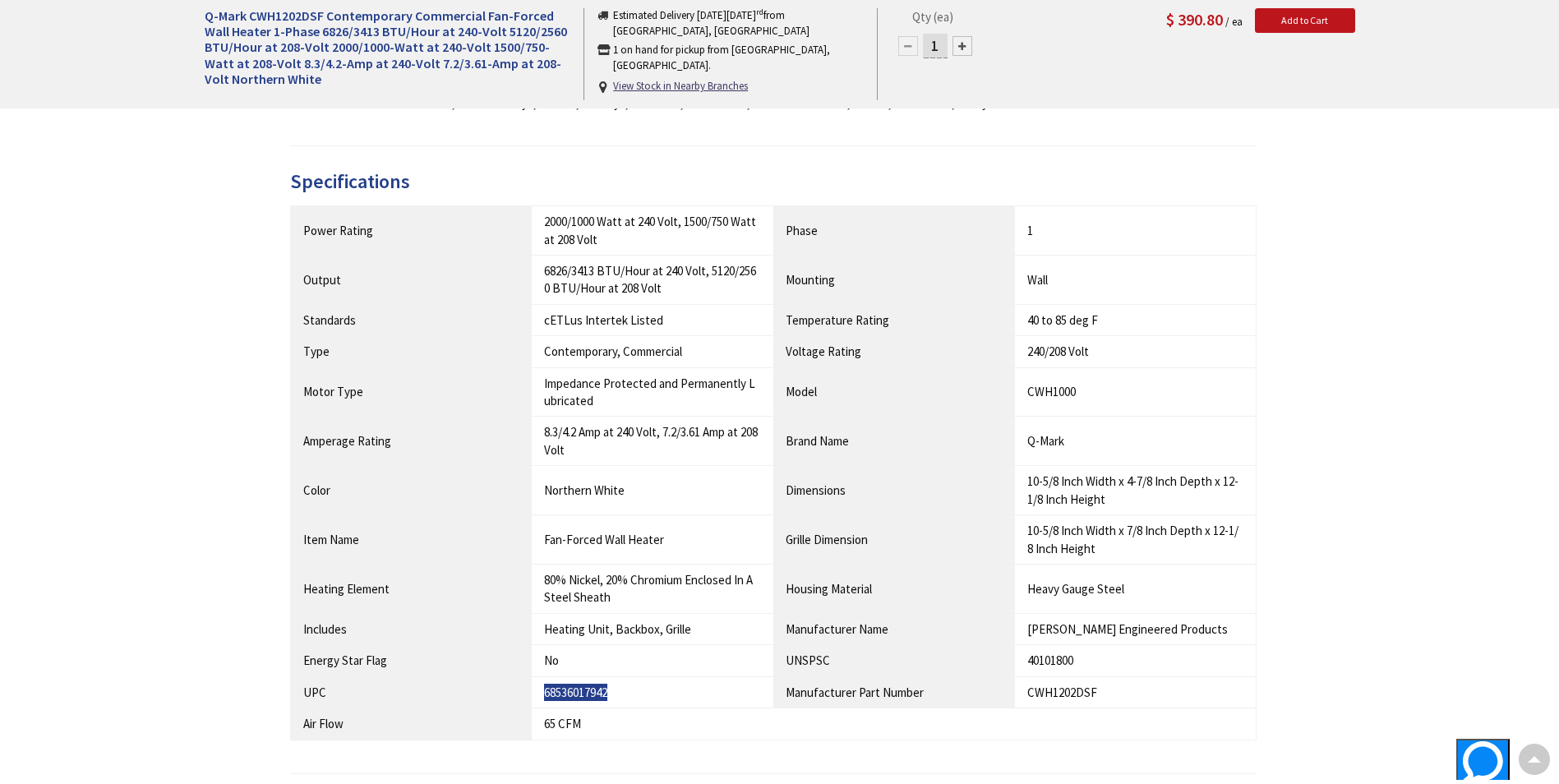
scroll to position [1399, 0]
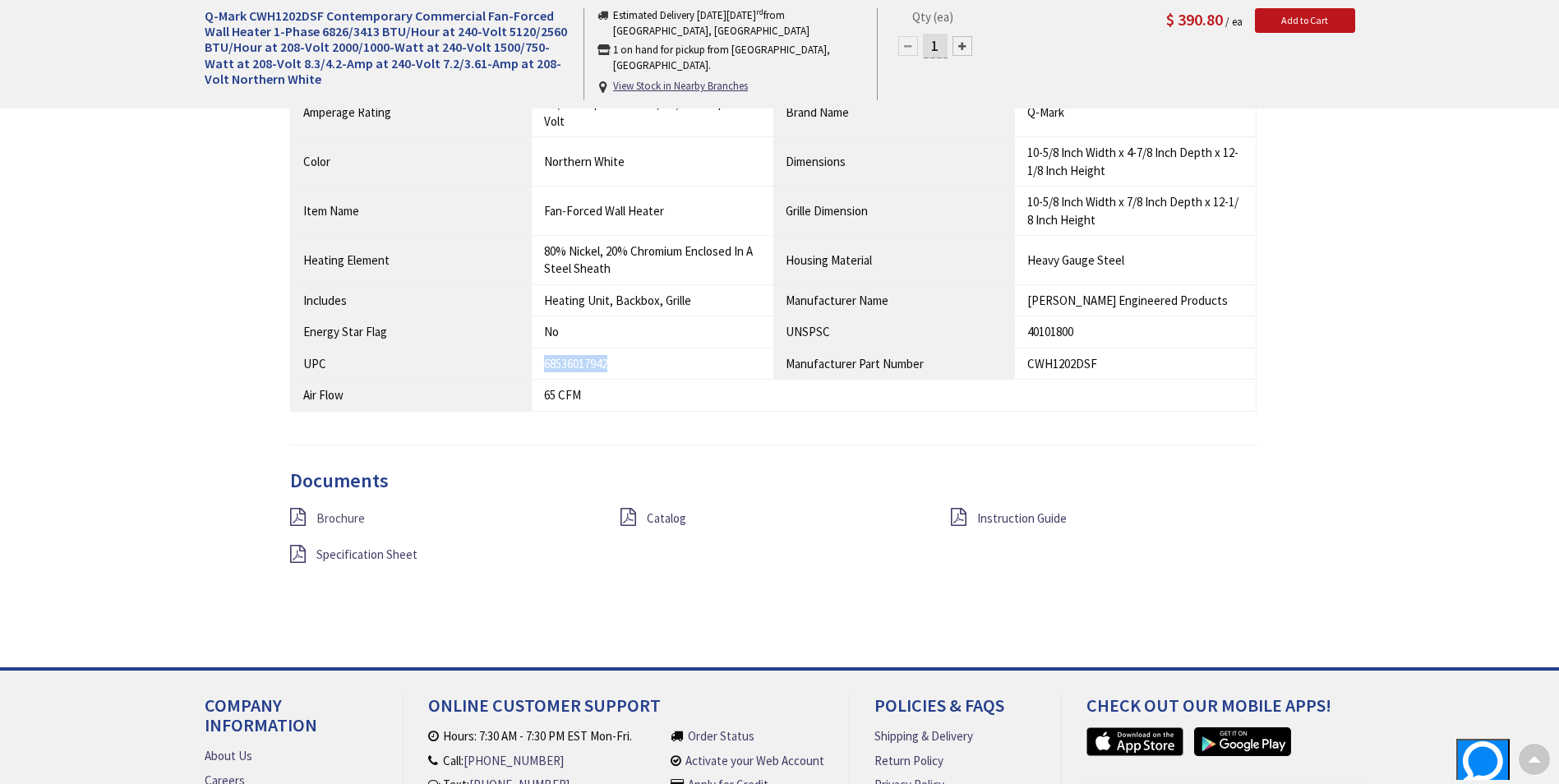
click at [341, 523] on span "Brochure" at bounding box center [341, 518] width 49 height 16
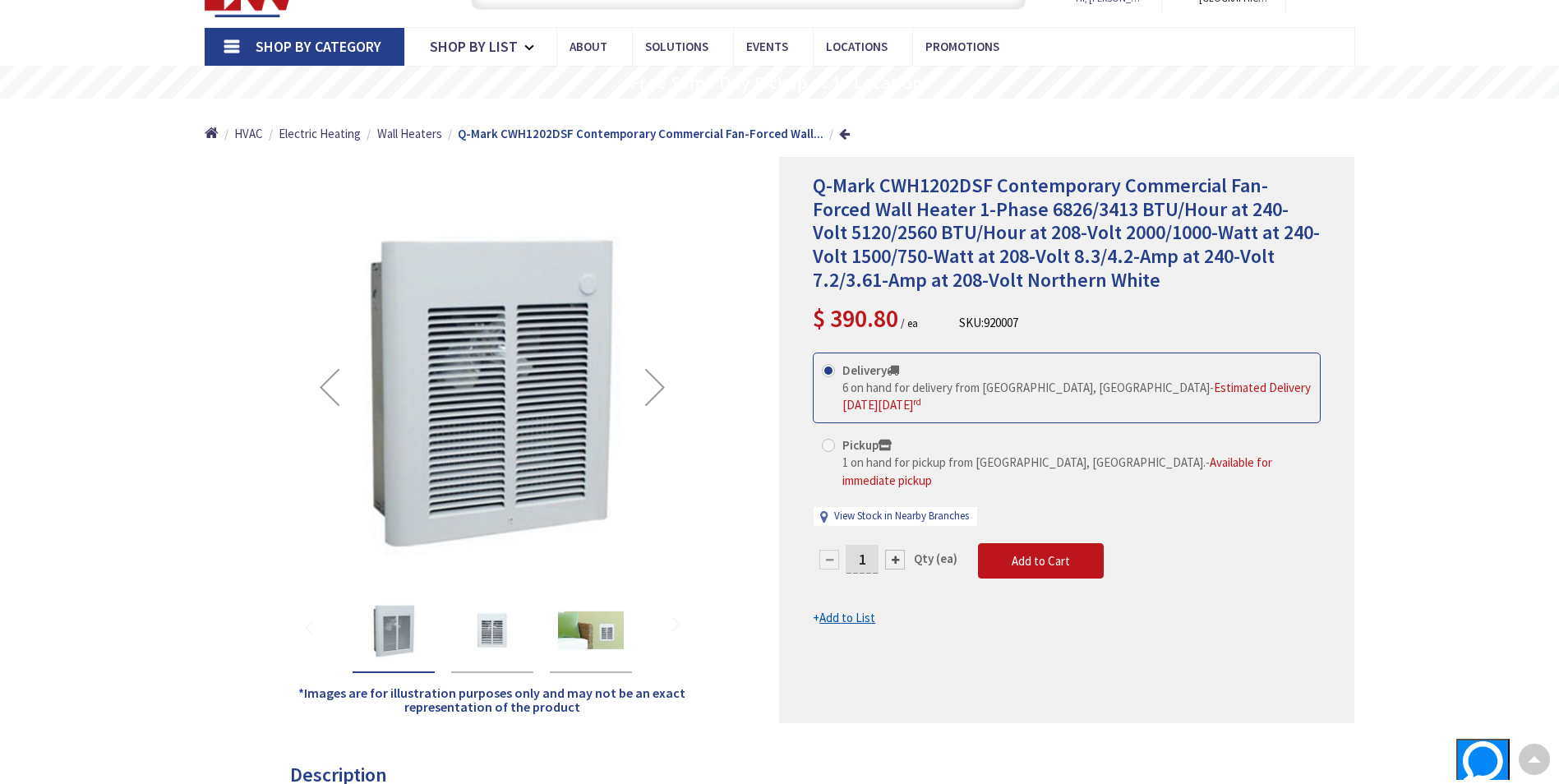
scroll to position [0, 0]
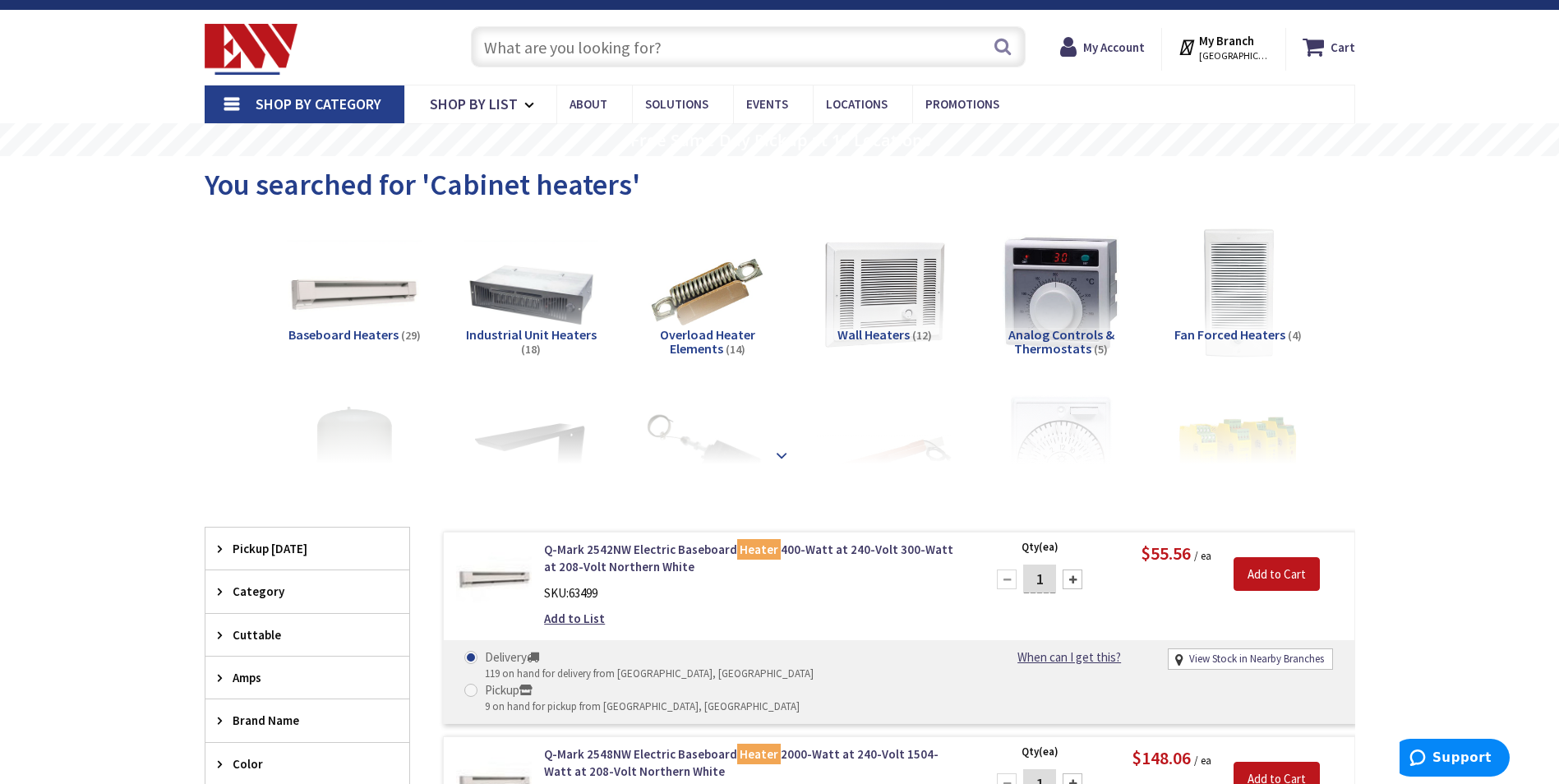
click at [780, 448] on strong at bounding box center [781, 454] width 19 height 18
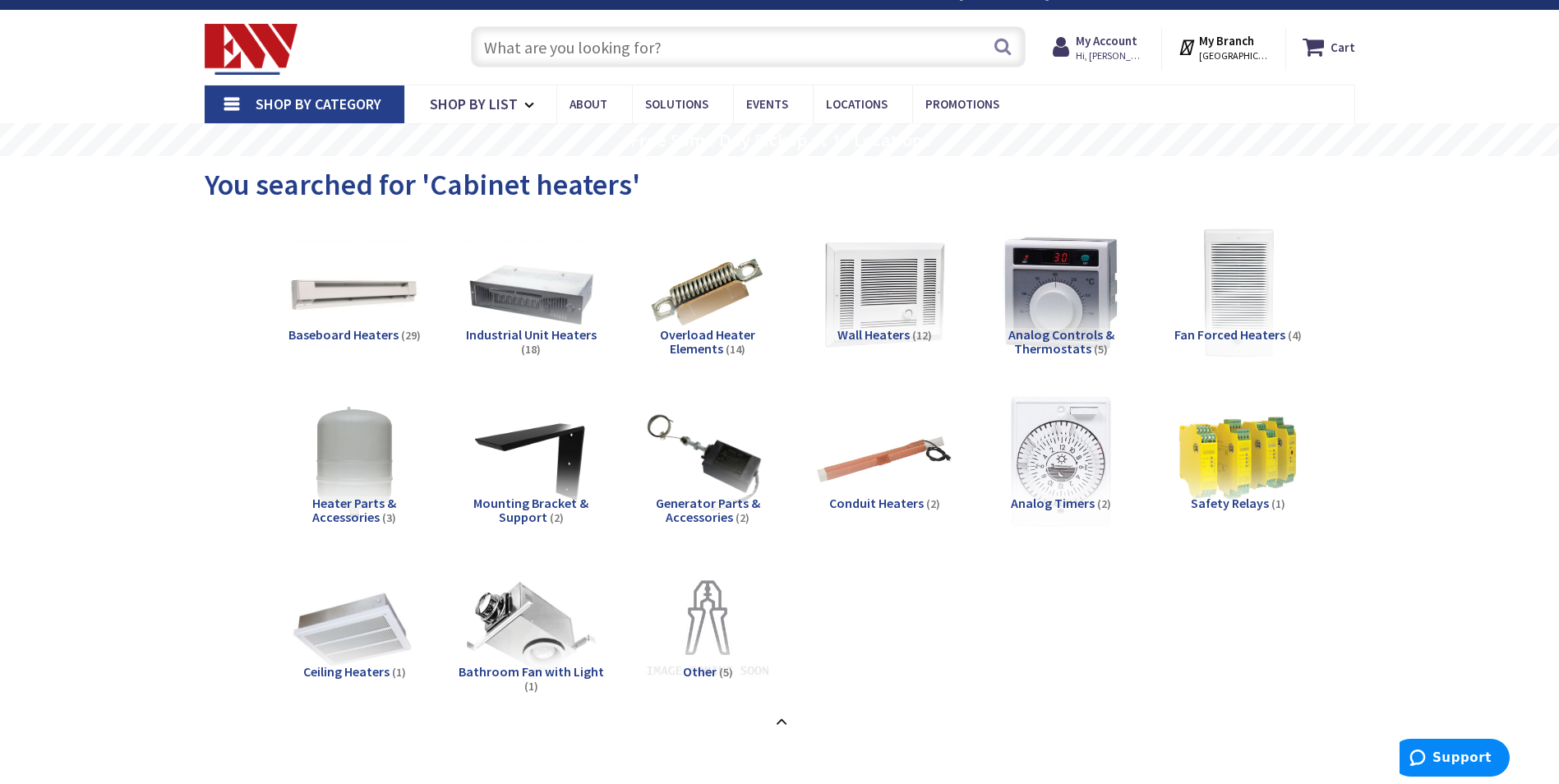
click at [876, 339] on span "Wall Heaters" at bounding box center [874, 334] width 73 height 16
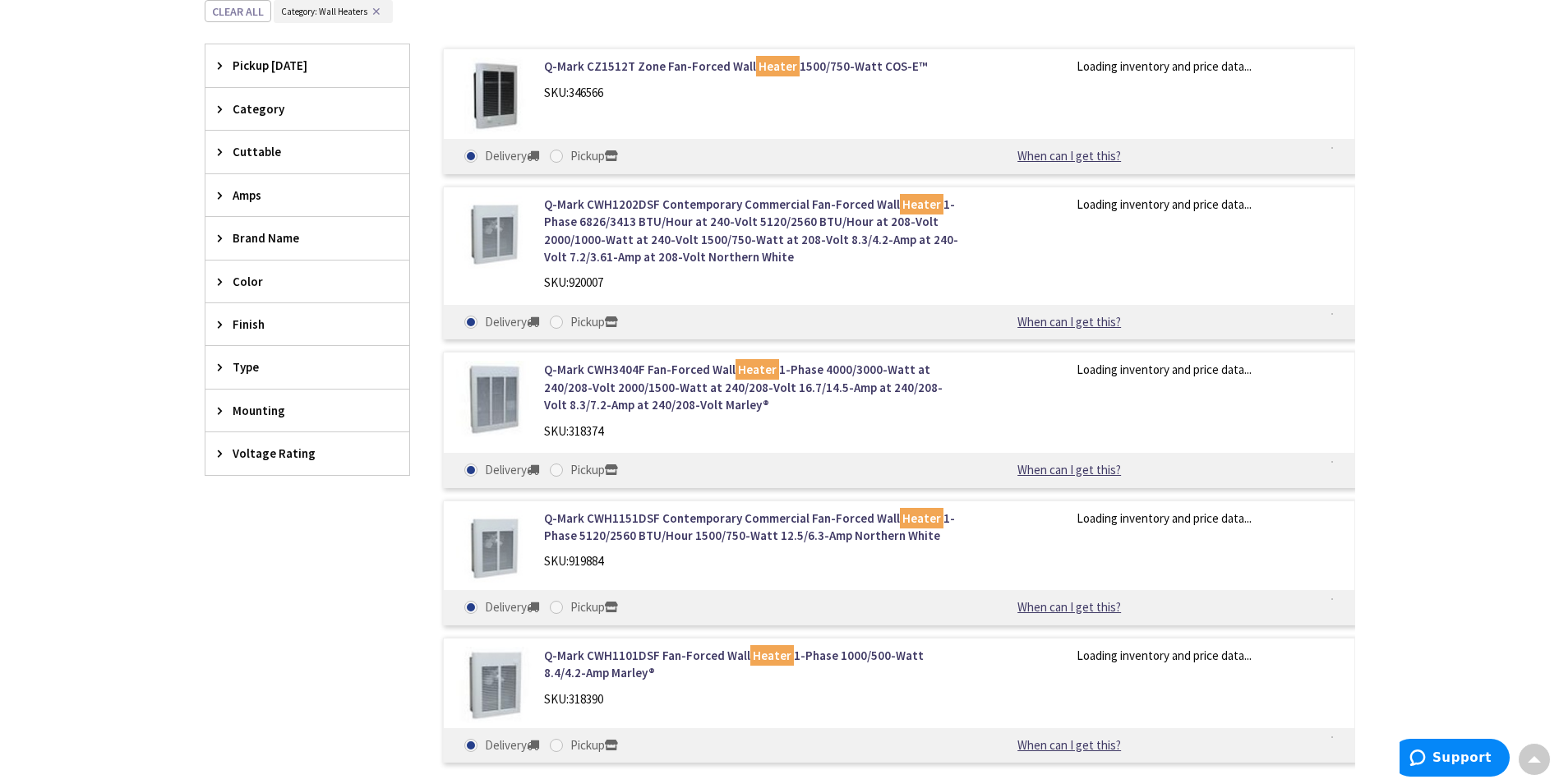
scroll to position [791, 0]
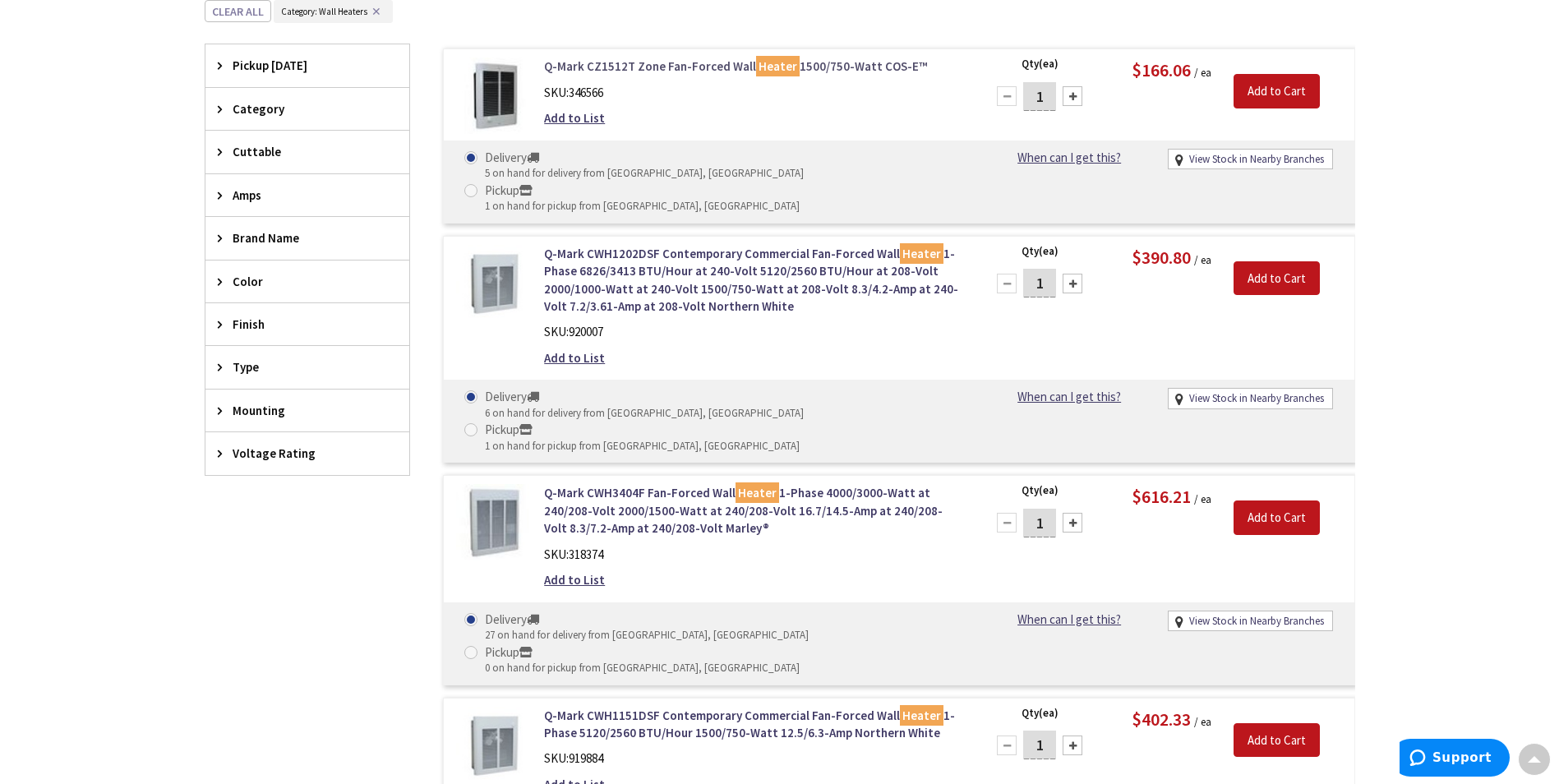
click at [725, 62] on link "Q-Mark CZ1512T Zone Fan-Forced Wall Heater 1500/750-Watt COS-E™" at bounding box center [753, 66] width 418 height 17
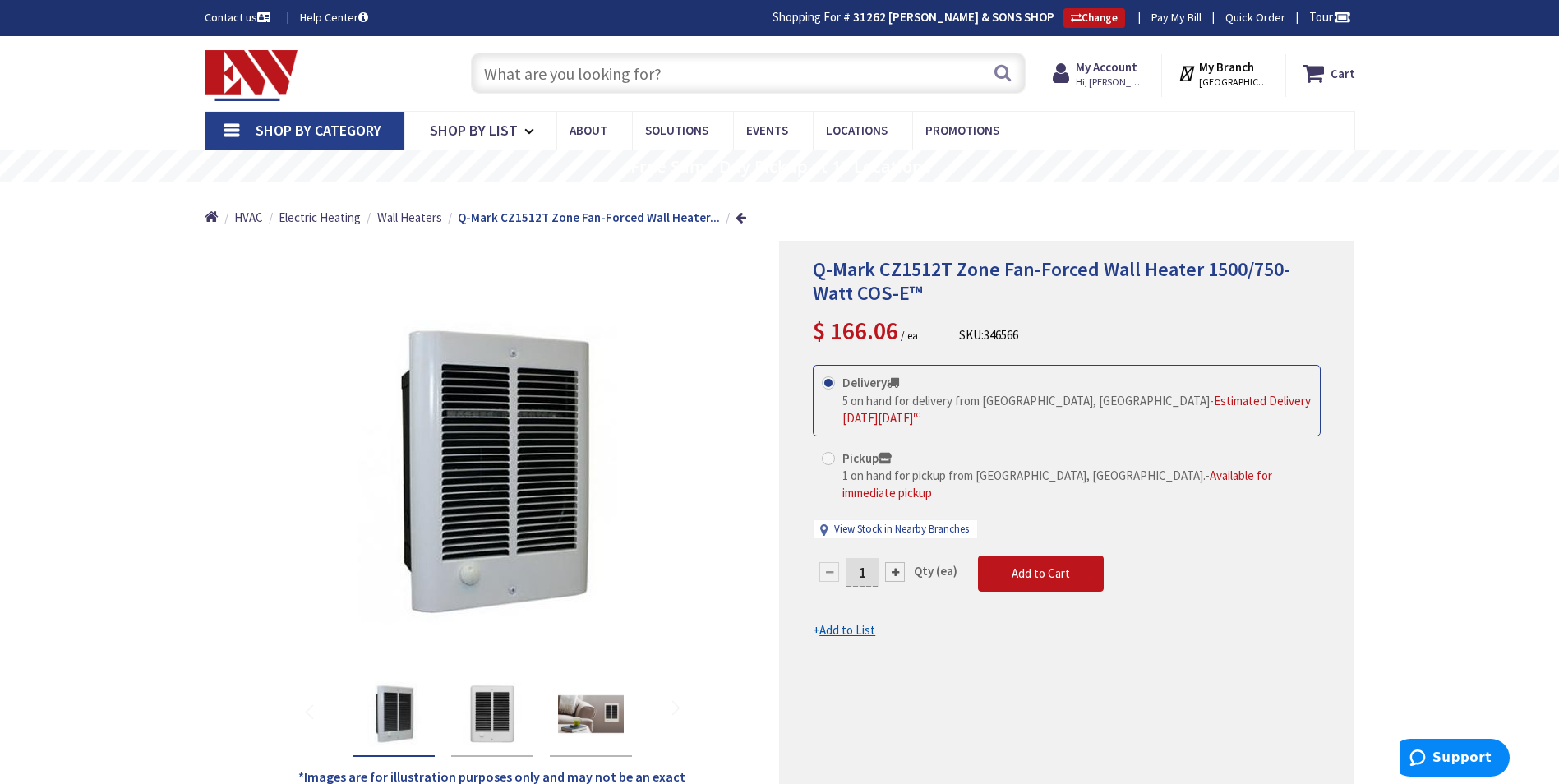
paste input "2508NW"
type input "2508NW"
click at [1000, 71] on button "Search" at bounding box center [1002, 72] width 21 height 37
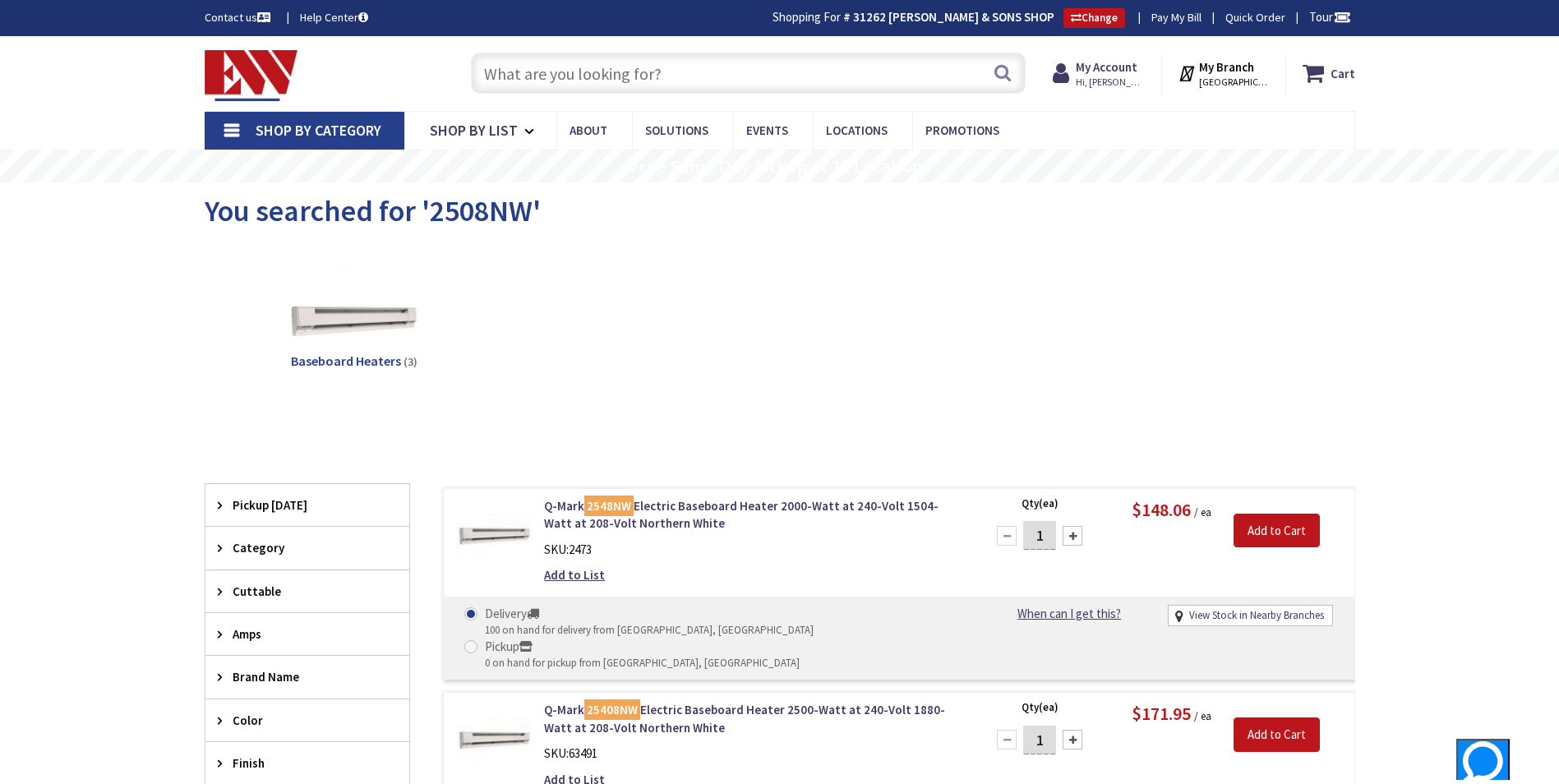
click at [730, 89] on input "text" at bounding box center [748, 72] width 555 height 41
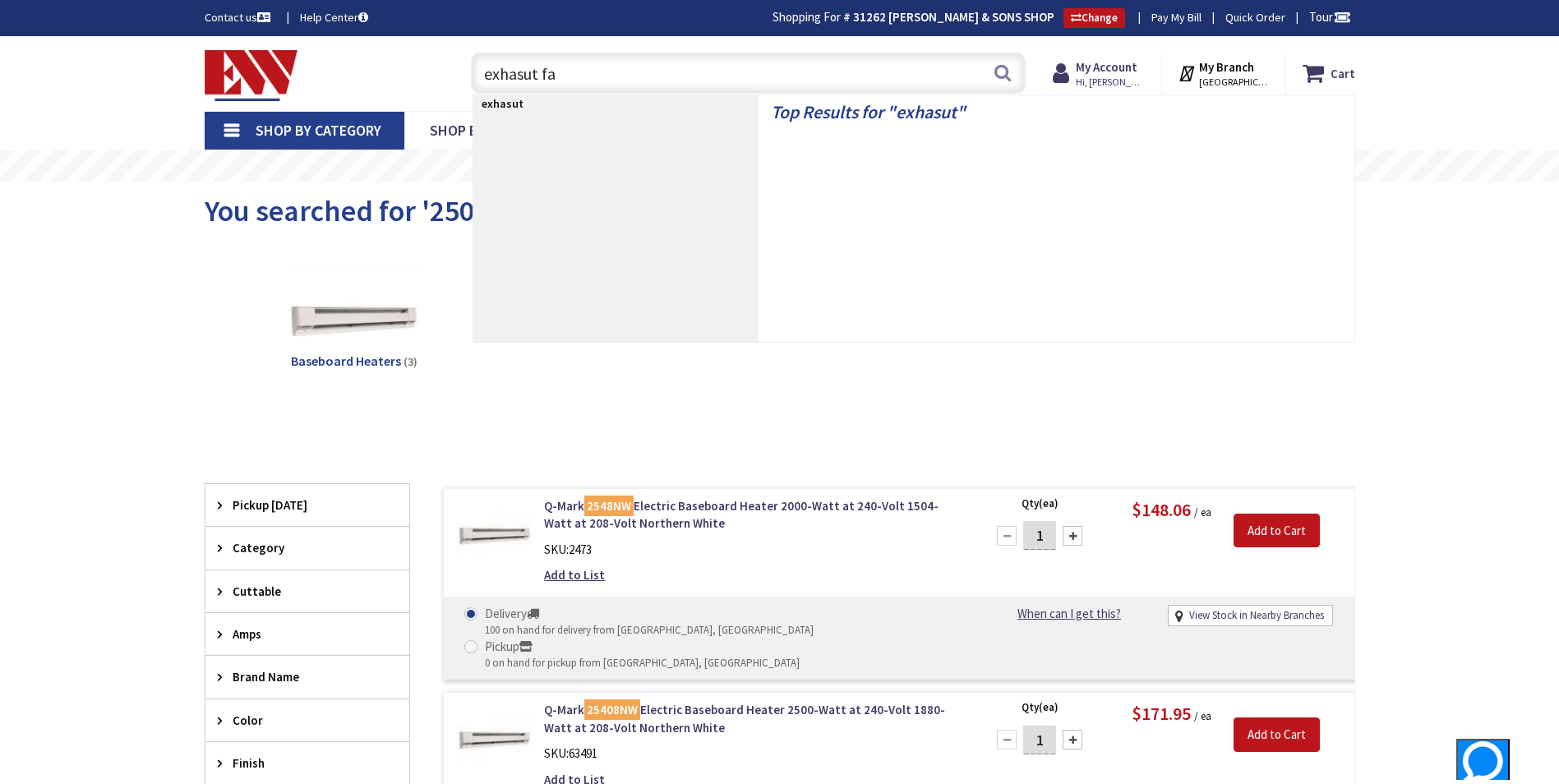
type input "exhasut fan"
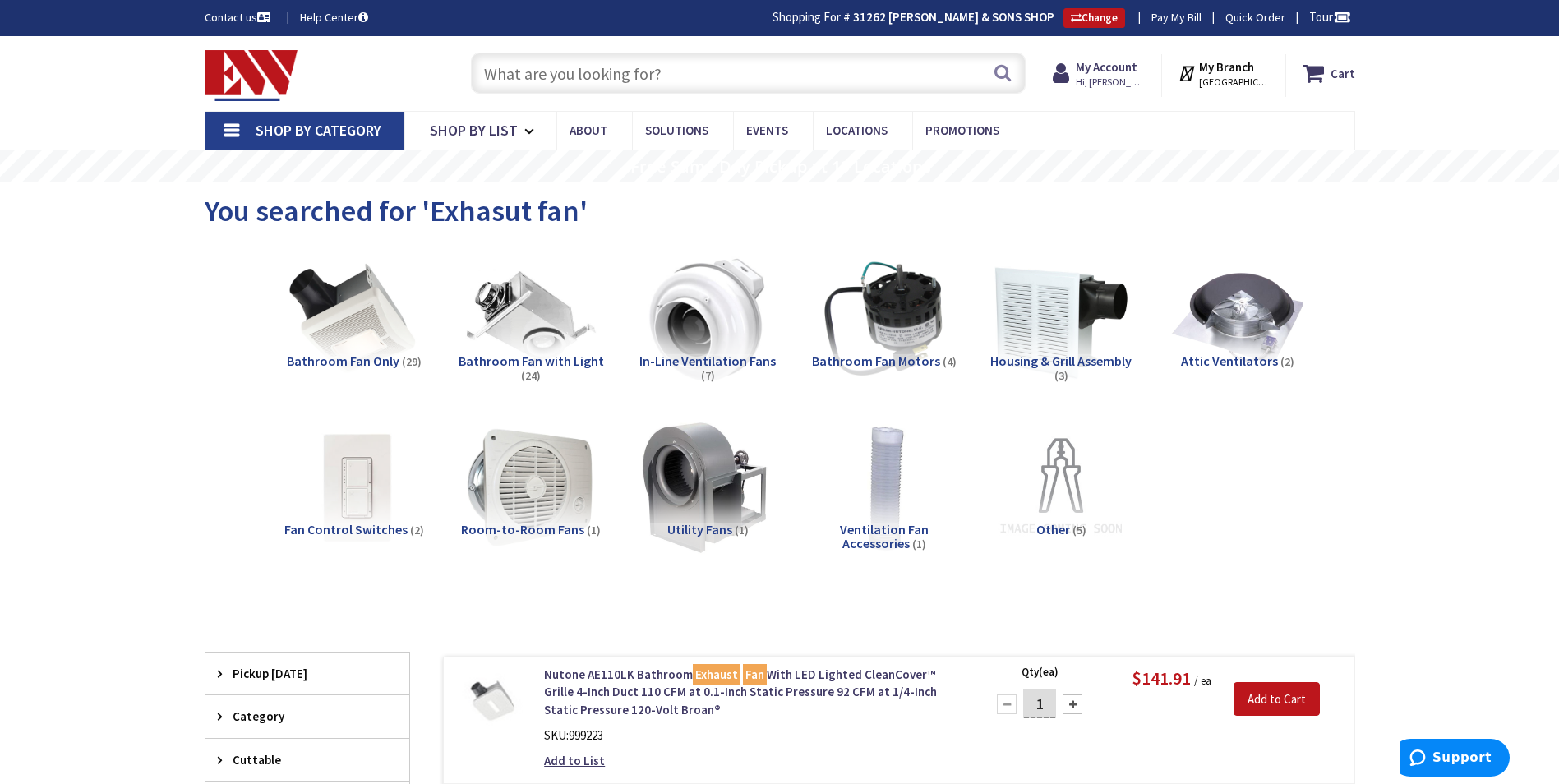
click at [362, 364] on span "Bathroom Fan Only" at bounding box center [343, 360] width 113 height 16
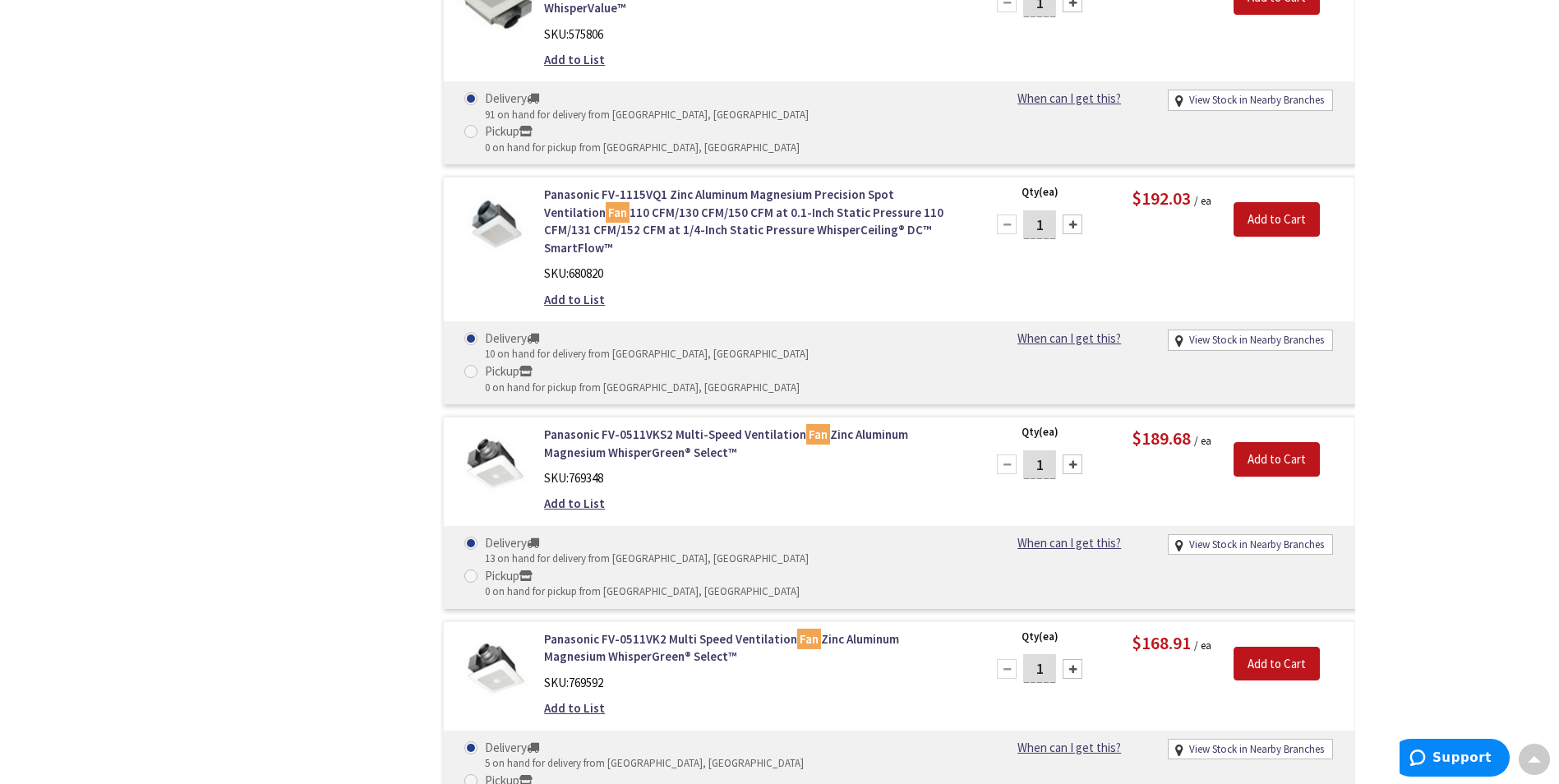
scroll to position [2594, 0]
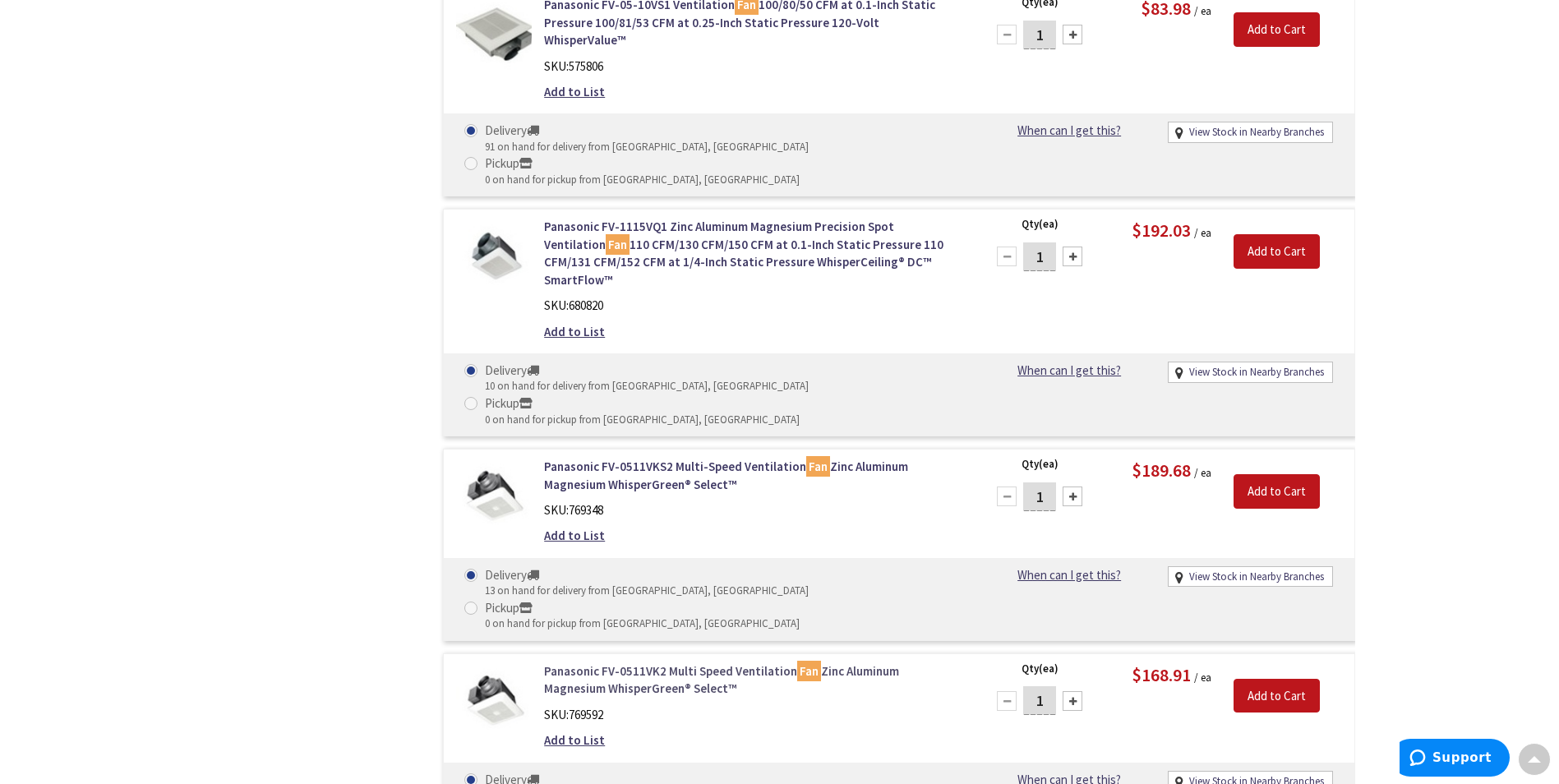
click at [659, 663] on link "Panasonic FV-0511VK2 Multi Speed Ventilation Fan Zinc Aluminum Magnesium Whispe…" at bounding box center [753, 680] width 418 height 35
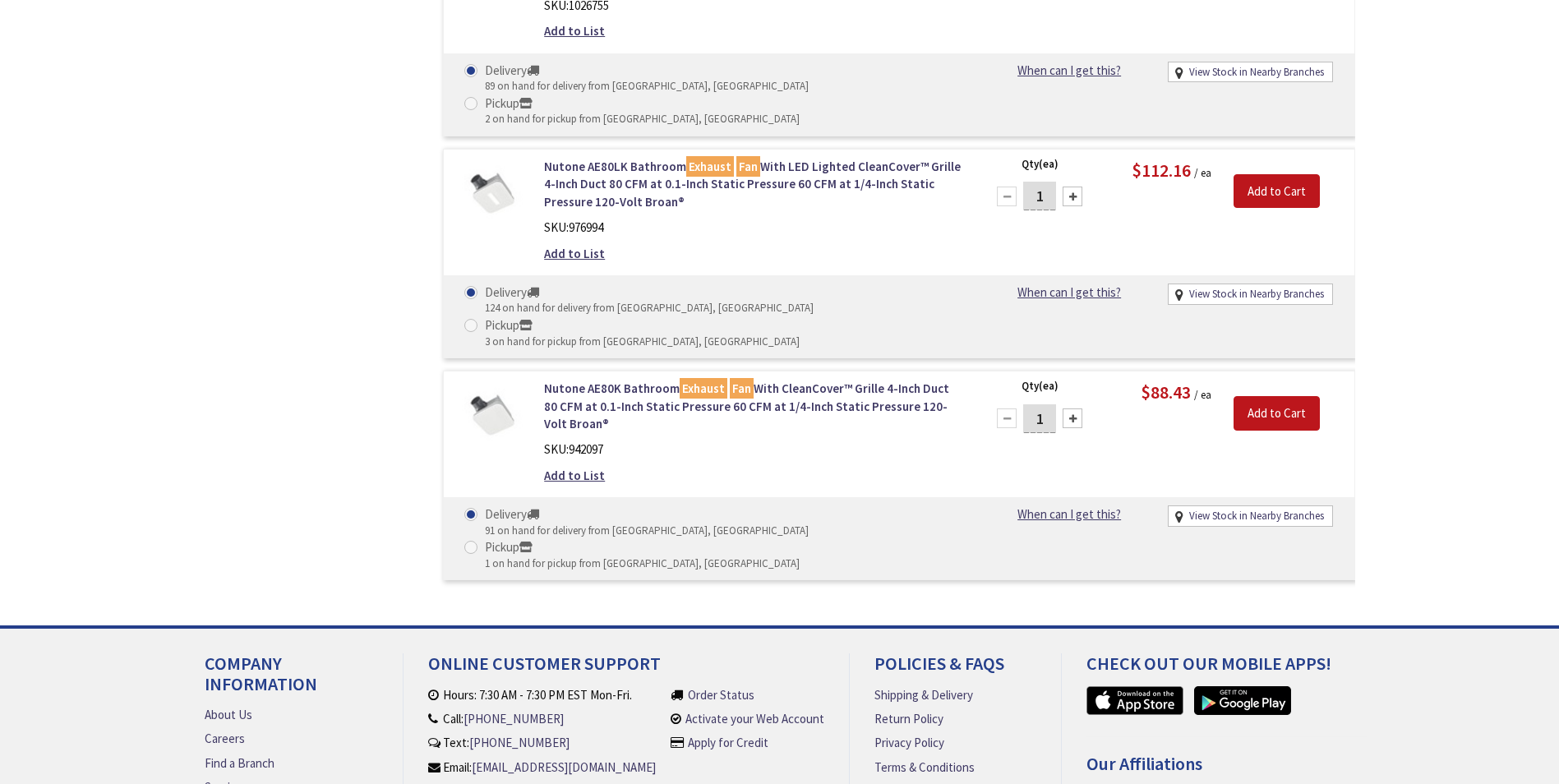
click at [379, 352] on div "Filters 79 items Pickup [DATE] [GEOGRAPHIC_DATA] (0 mi) (6) [GEOGRAPHIC_DATA] (…" at bounding box center [308, 43] width 206 height 1093
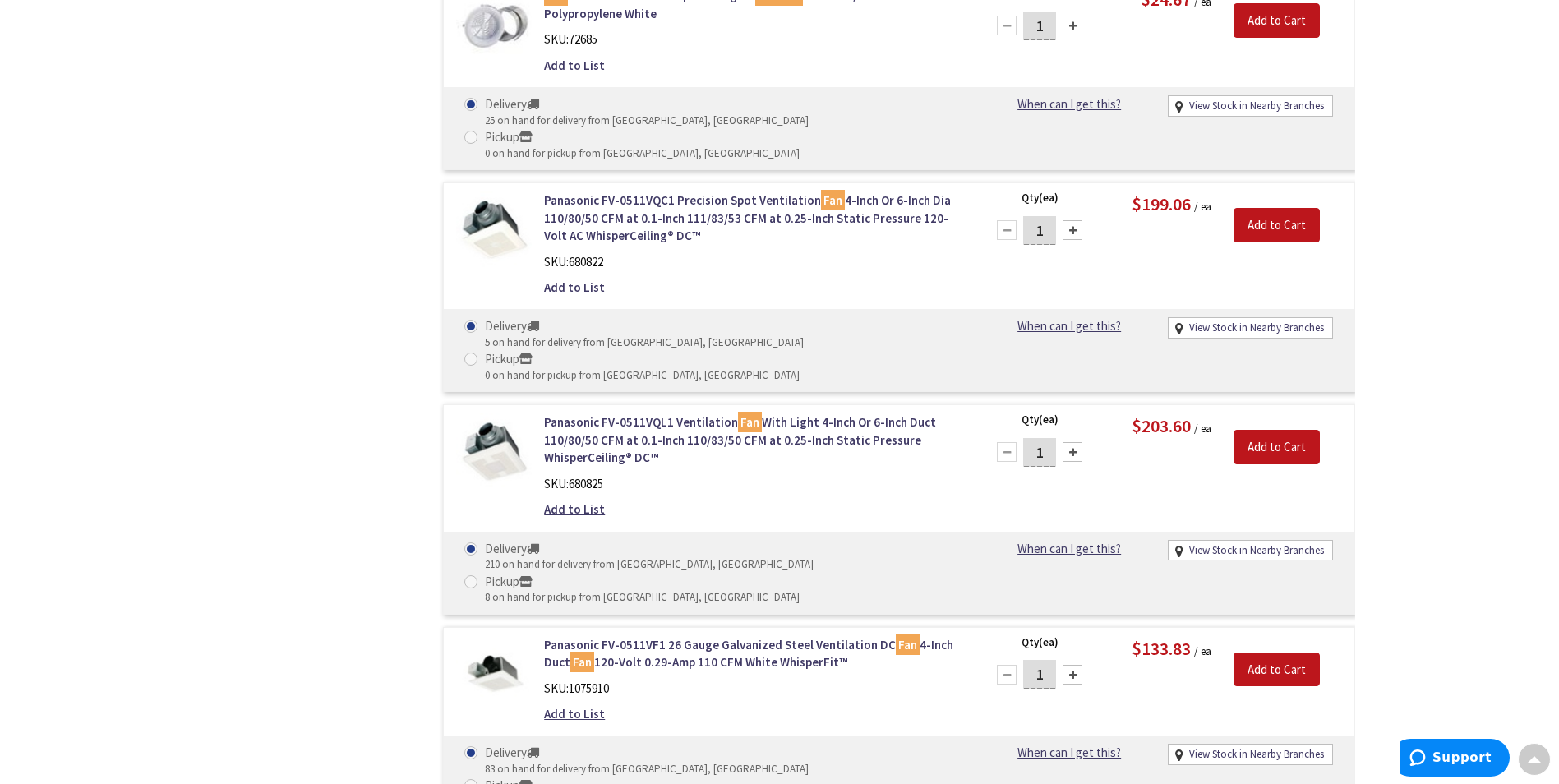
scroll to position [3969, 0]
